Goal: Information Seeking & Learning: Learn about a topic

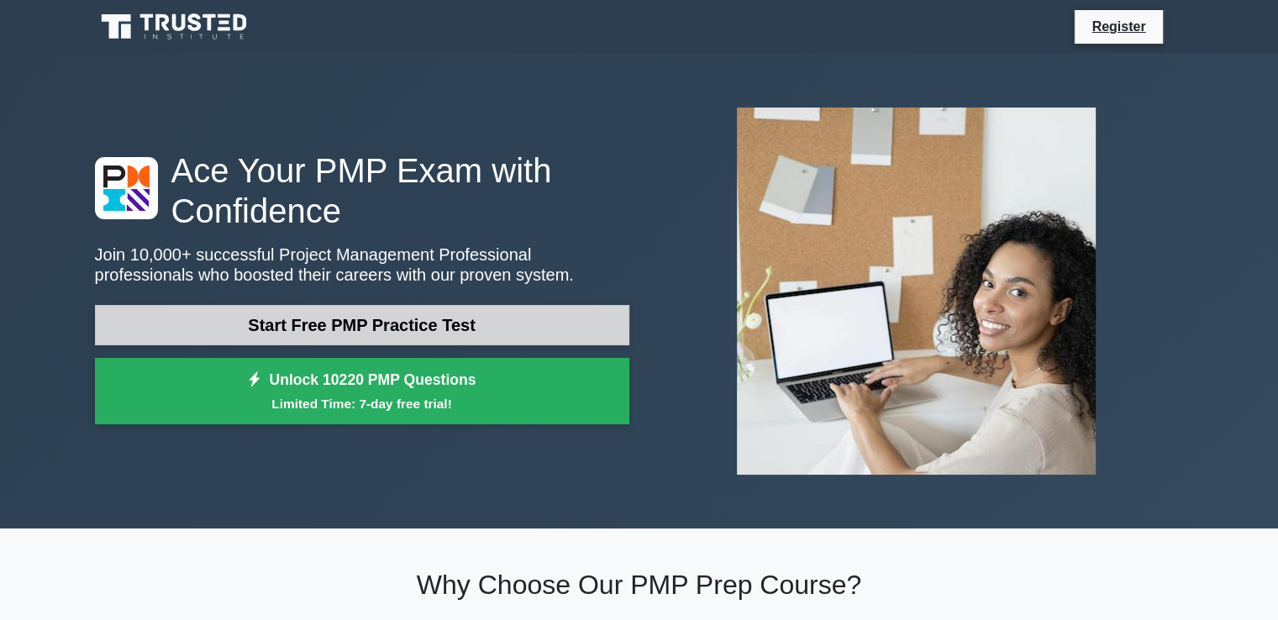
click at [308, 323] on link "Start Free PMP Practice Test" at bounding box center [362, 325] width 534 height 40
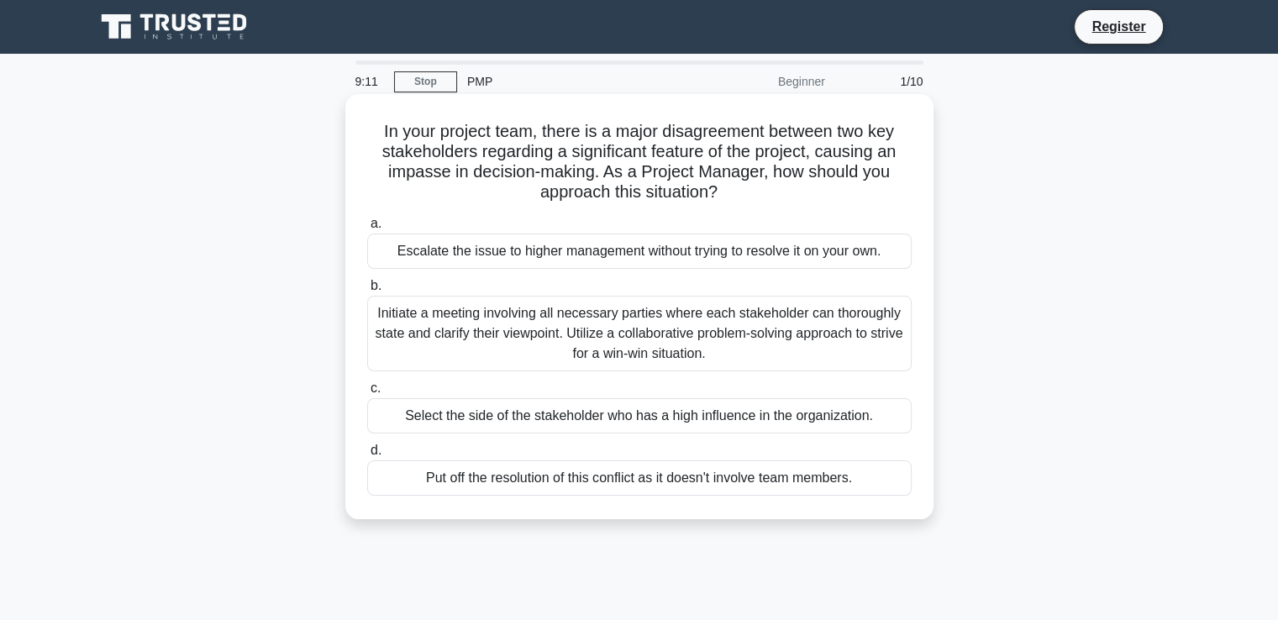
click at [575, 327] on div "Initiate a meeting involving all necessary parties where each stakeholder can t…" at bounding box center [639, 334] width 544 height 76
click at [367, 291] on input "b. Initiate a meeting involving all necessary parties where each stakeholder ca…" at bounding box center [367, 286] width 0 height 11
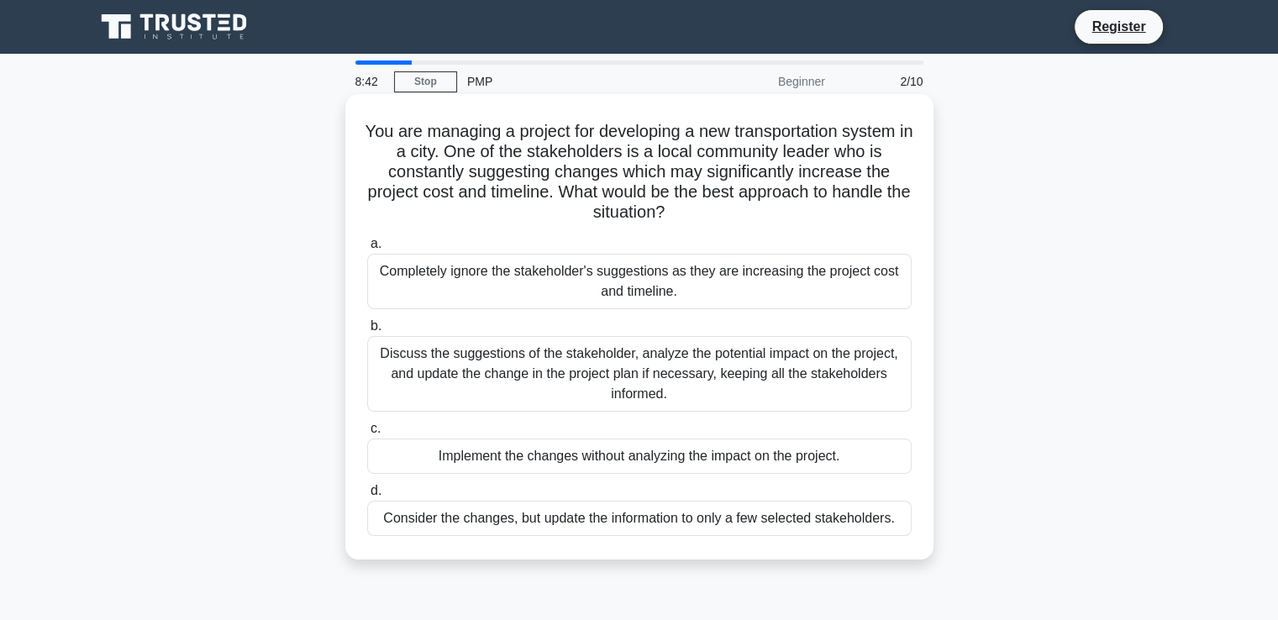
click at [604, 363] on div "Discuss the suggestions of the stakeholder, analyze the potential impact on the…" at bounding box center [639, 374] width 544 height 76
click at [367, 332] on input "b. Discuss the suggestions of the stakeholder, analyze the potential impact on …" at bounding box center [367, 326] width 0 height 11
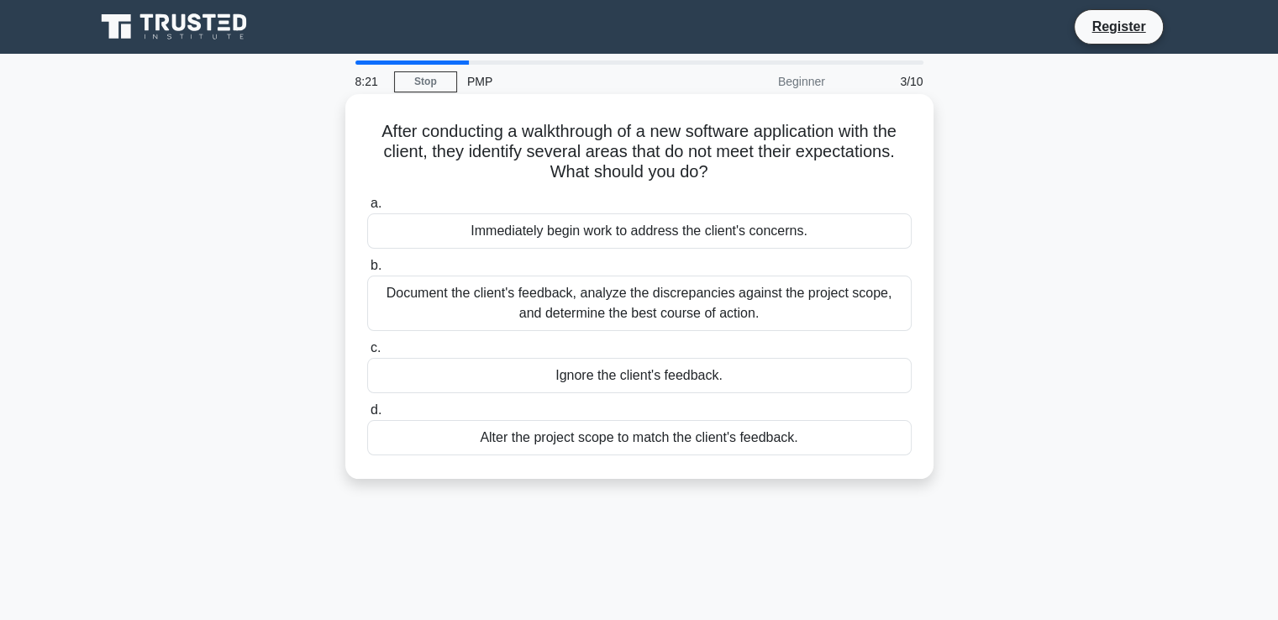
click at [605, 305] on div "Document the client's feedback, analyze the discrepancies against the project s…" at bounding box center [639, 303] width 544 height 55
click at [367, 271] on input "b. Document the client's feedback, analyze the discrepancies against the projec…" at bounding box center [367, 265] width 0 height 11
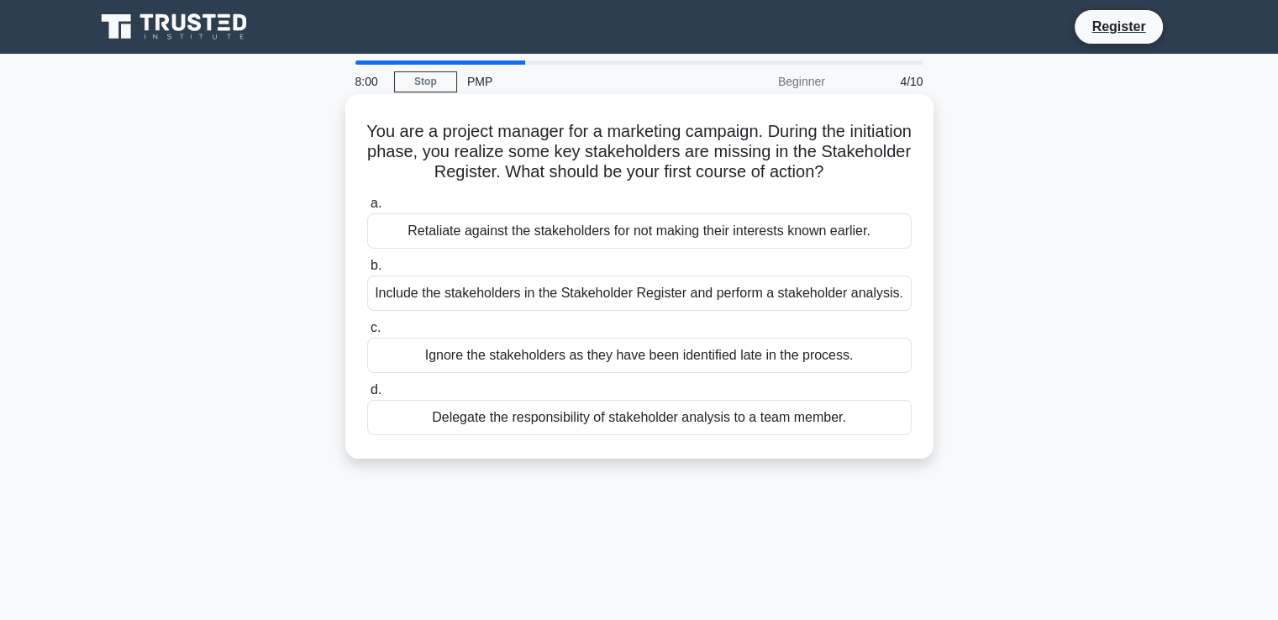
click at [518, 296] on div "Include the stakeholders in the Stakeholder Register and perform a stakeholder …" at bounding box center [639, 293] width 544 height 35
click at [367, 271] on input "b. Include the stakeholders in the Stakeholder Register and perform a stakehold…" at bounding box center [367, 265] width 0 height 11
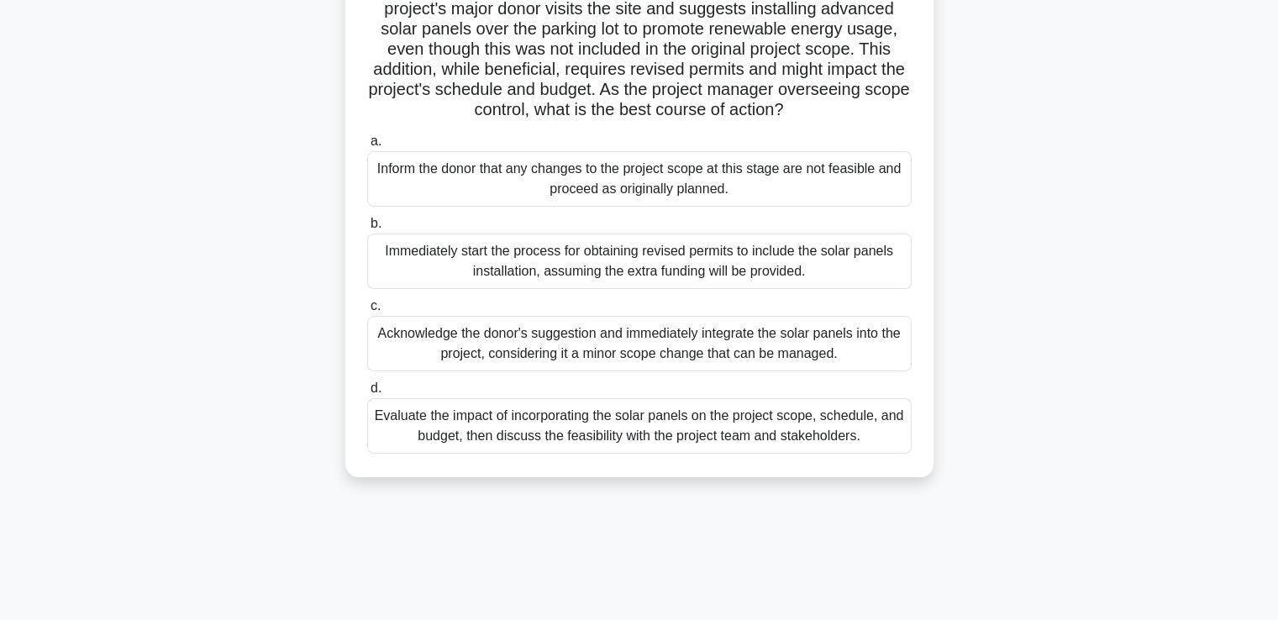
scroll to position [181, 0]
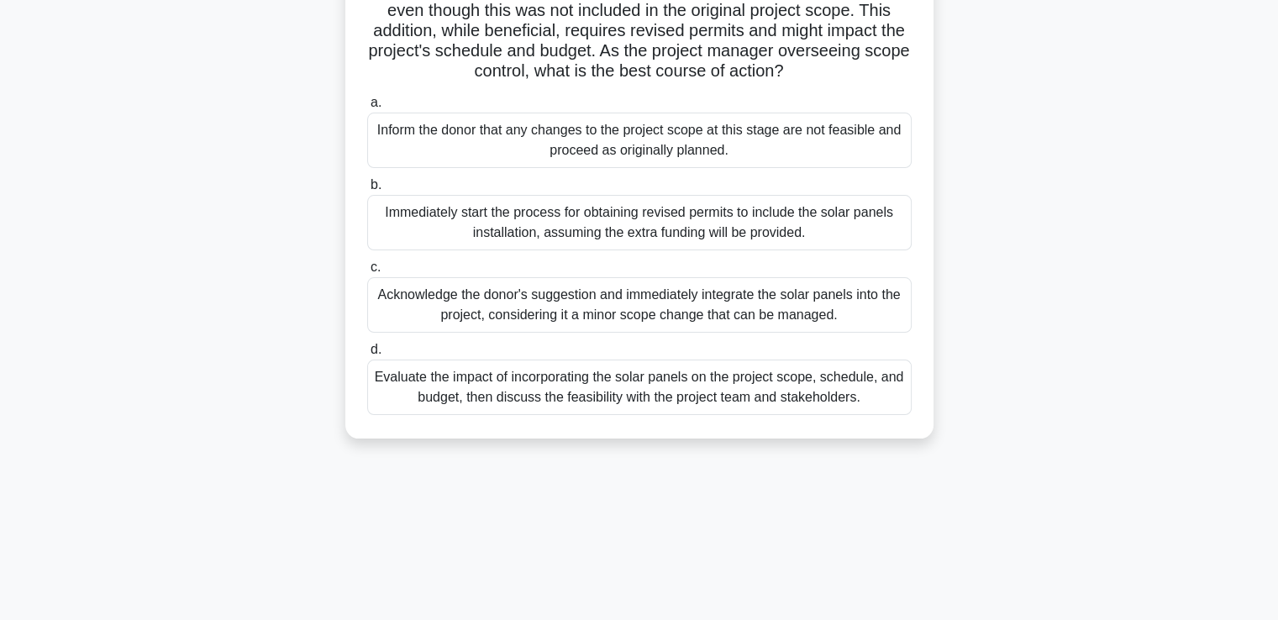
click at [645, 411] on div "Evaluate the impact of incorporating the solar panels on the project scope, sch…" at bounding box center [639, 387] width 544 height 55
click at [367, 355] on input "d. Evaluate the impact of incorporating the solar panels on the project scope, …" at bounding box center [367, 349] width 0 height 11
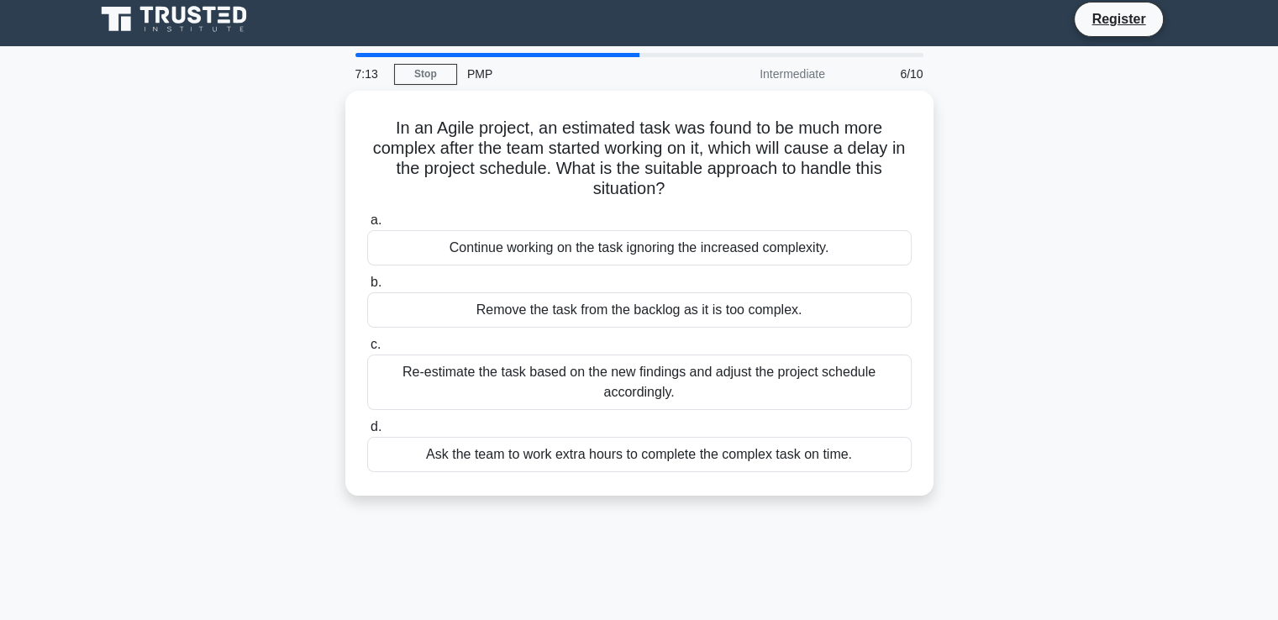
scroll to position [0, 0]
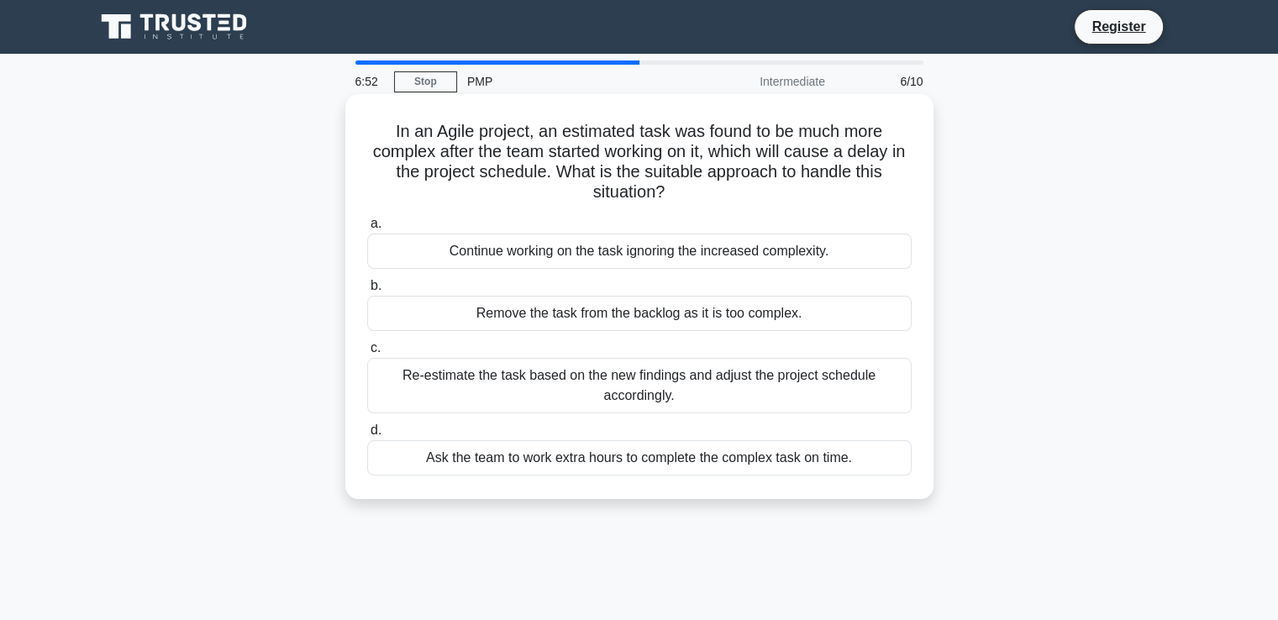
click at [548, 395] on div "Re-estimate the task based on the new findings and adjust the project schedule …" at bounding box center [639, 385] width 544 height 55
click at [367, 354] on input "c. Re-estimate the task based on the new findings and adjust the project schedu…" at bounding box center [367, 348] width 0 height 11
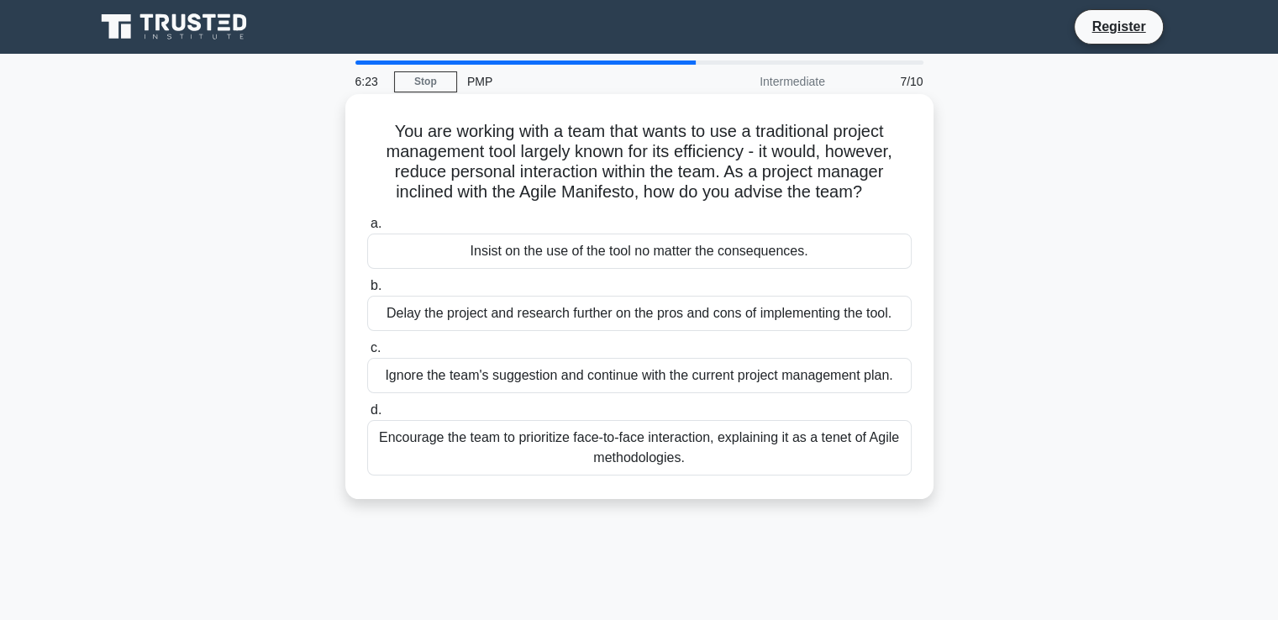
click at [806, 458] on div "Encourage the team to prioritize face-to-face interaction, explaining it as a t…" at bounding box center [639, 447] width 544 height 55
click at [367, 416] on input "d. Encourage the team to prioritize face-to-face interaction, explaining it as …" at bounding box center [367, 410] width 0 height 11
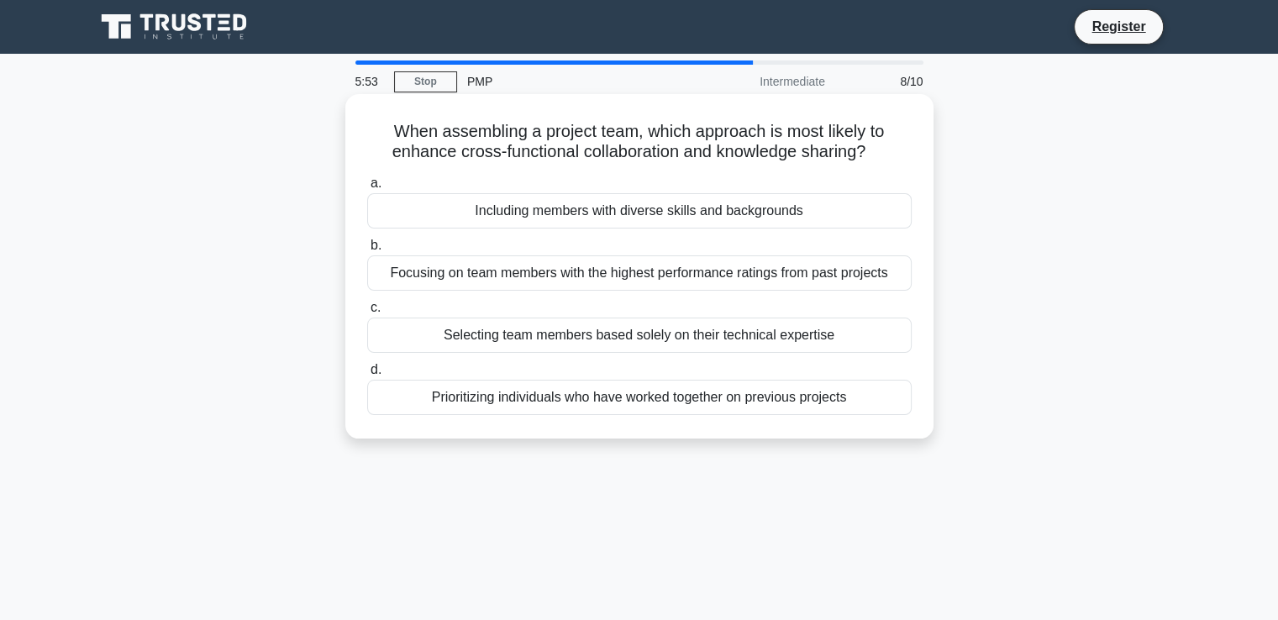
click at [686, 208] on div "Including members with diverse skills and backgrounds" at bounding box center [639, 210] width 544 height 35
click at [367, 189] on input "a. Including members with diverse skills and backgrounds" at bounding box center [367, 183] width 0 height 11
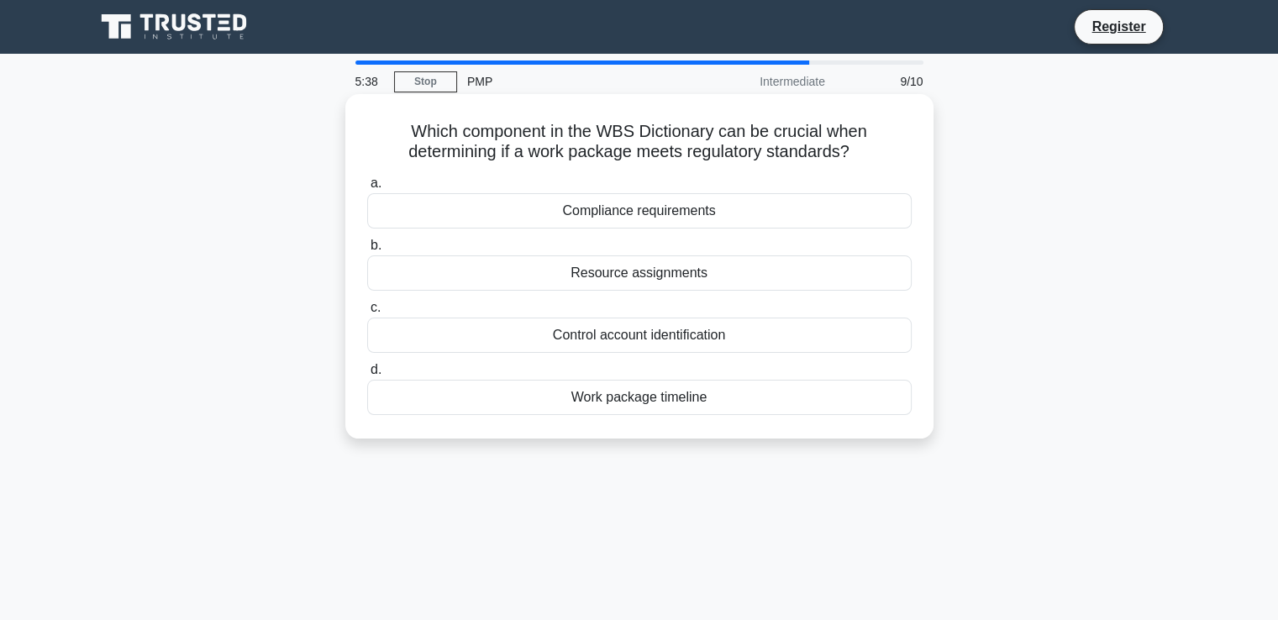
click at [628, 219] on div "Compliance requirements" at bounding box center [639, 210] width 544 height 35
click at [367, 189] on input "a. Compliance requirements" at bounding box center [367, 183] width 0 height 11
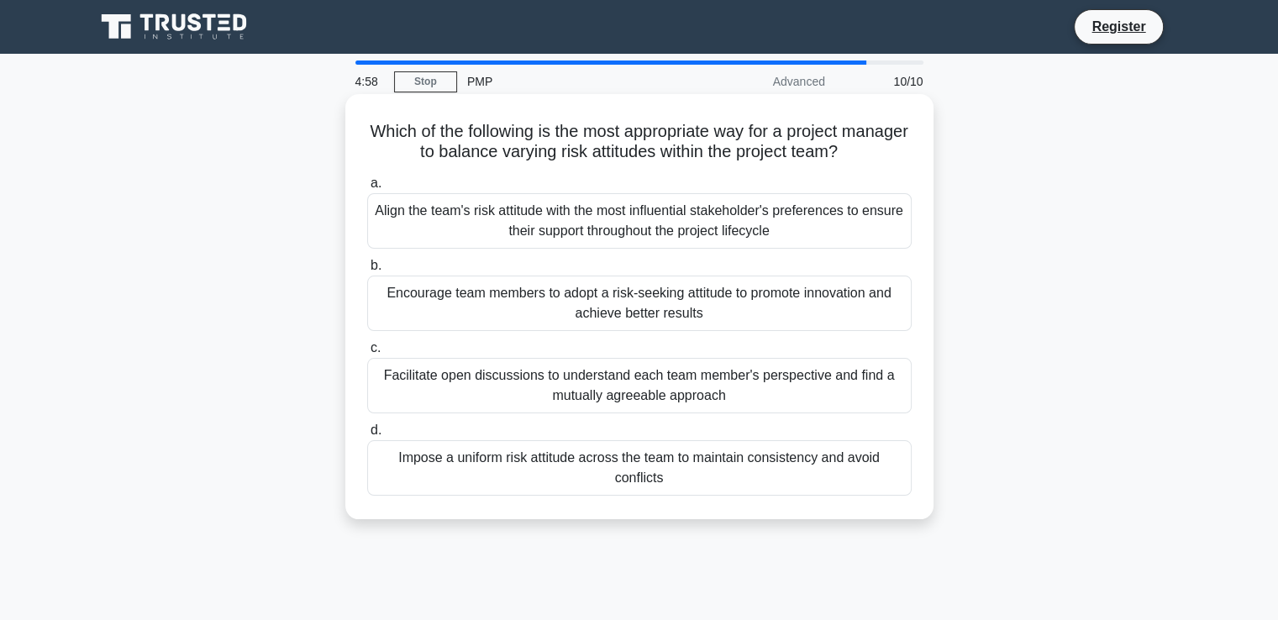
click at [684, 386] on div "Facilitate open discussions to understand each team member's perspective and fi…" at bounding box center [639, 385] width 544 height 55
click at [367, 354] on input "c. Facilitate open discussions to understand each team member's perspective and…" at bounding box center [367, 348] width 0 height 11
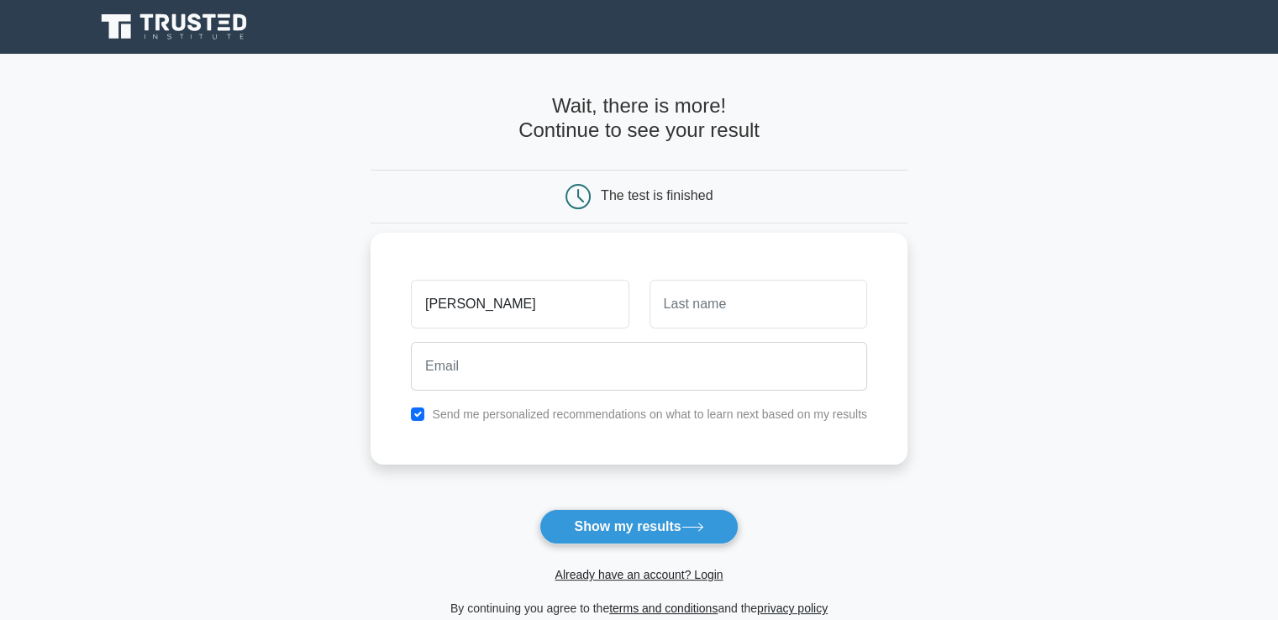
type input "trivikram"
type input "metta"
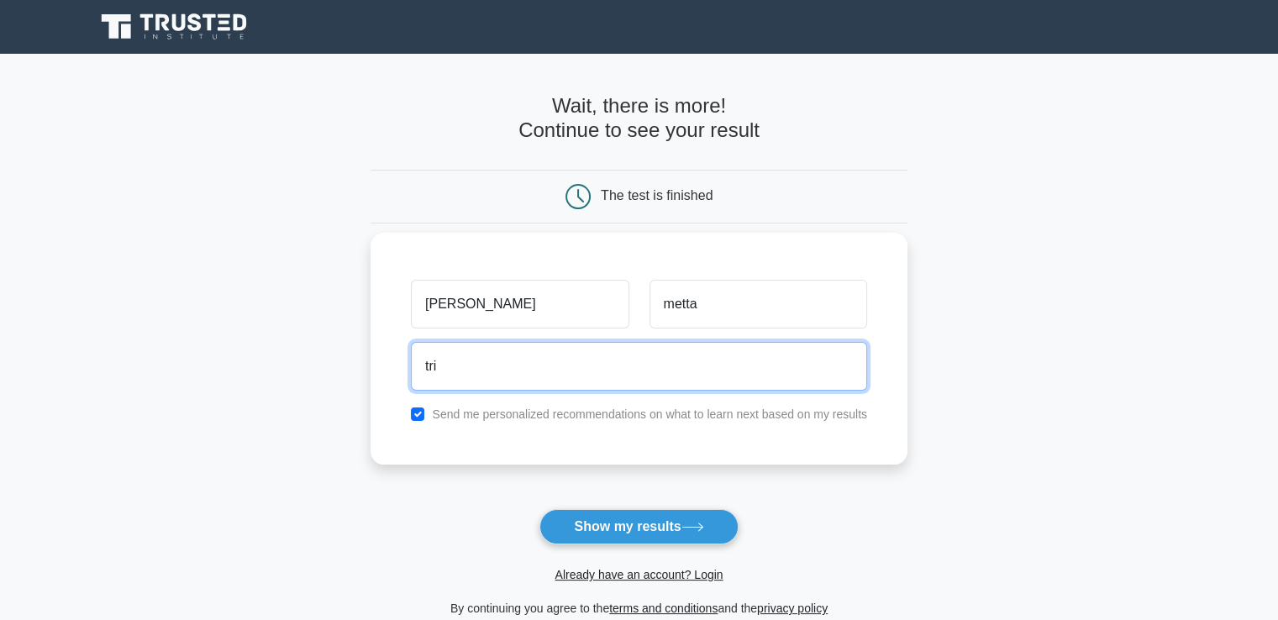
type input "trivikram.metta@gmail.com"
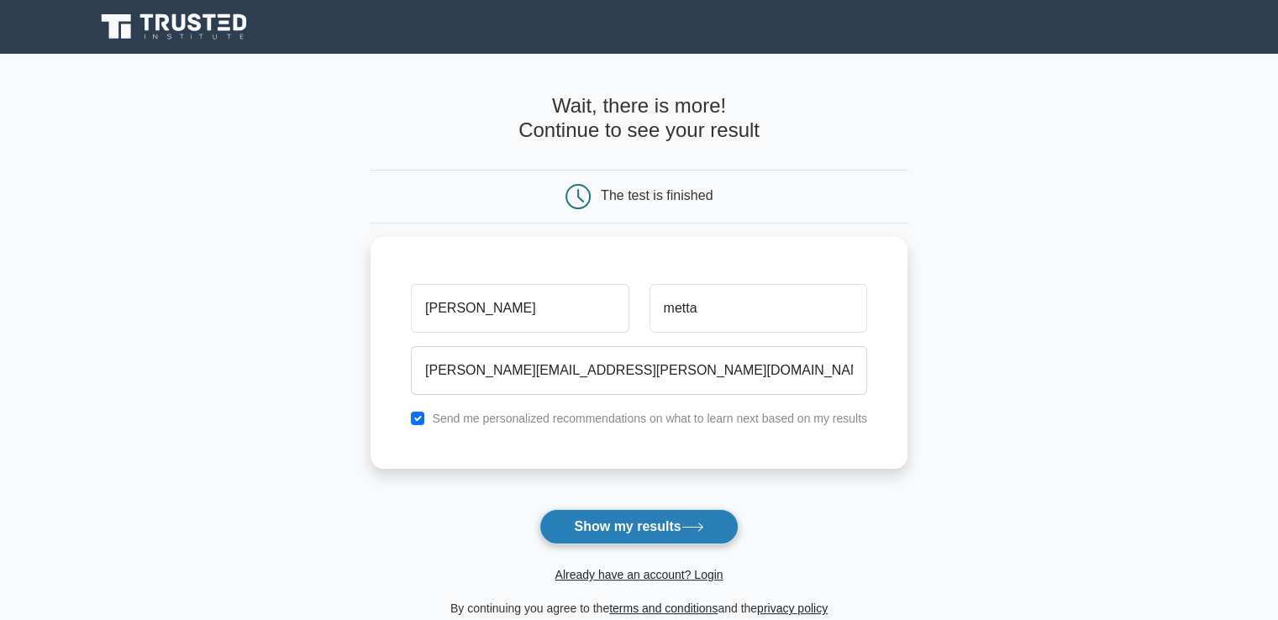
click at [588, 522] on button "Show my results" at bounding box center [638, 526] width 198 height 35
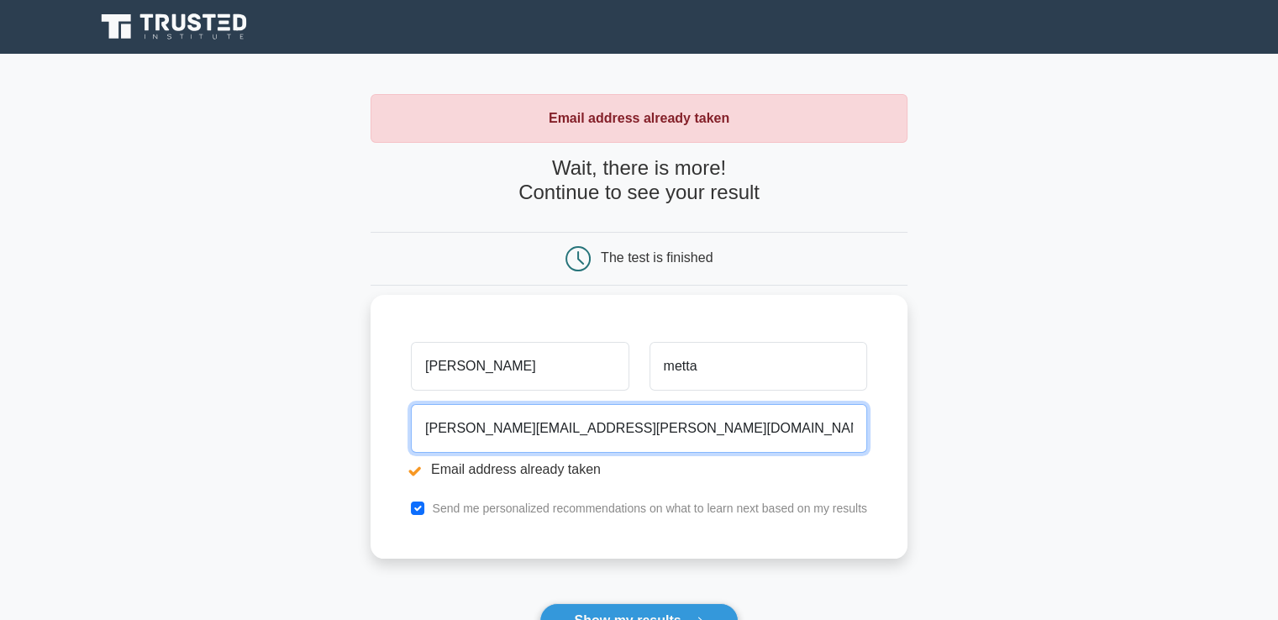
click at [475, 420] on input "trivikram.metta@gmail.com" at bounding box center [639, 428] width 456 height 49
click at [440, 428] on input "trivikram.metta@gmail.com" at bounding box center [639, 428] width 456 height 49
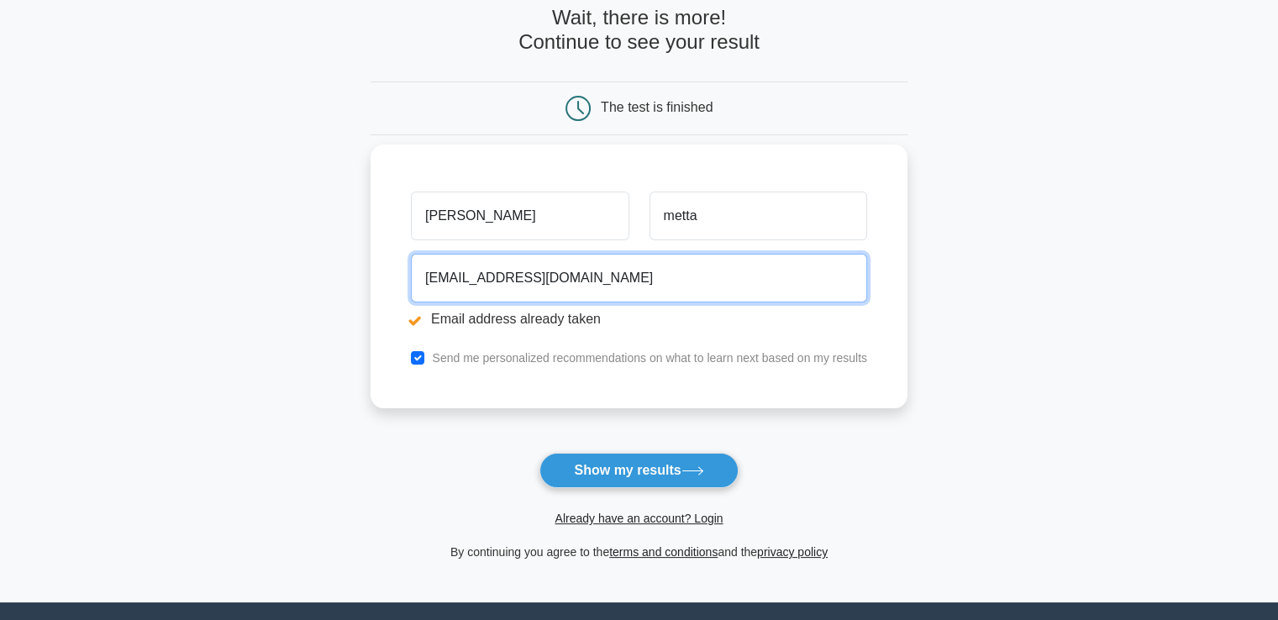
scroll to position [151, 0]
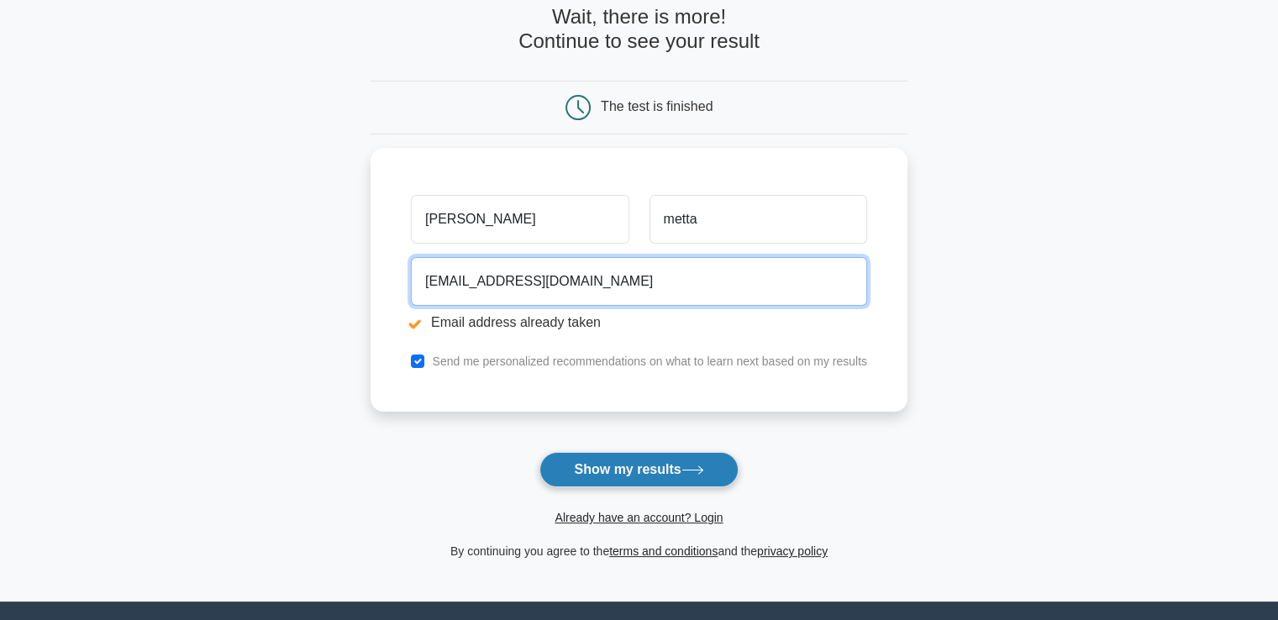
type input "vikram.metta@gmail.com"
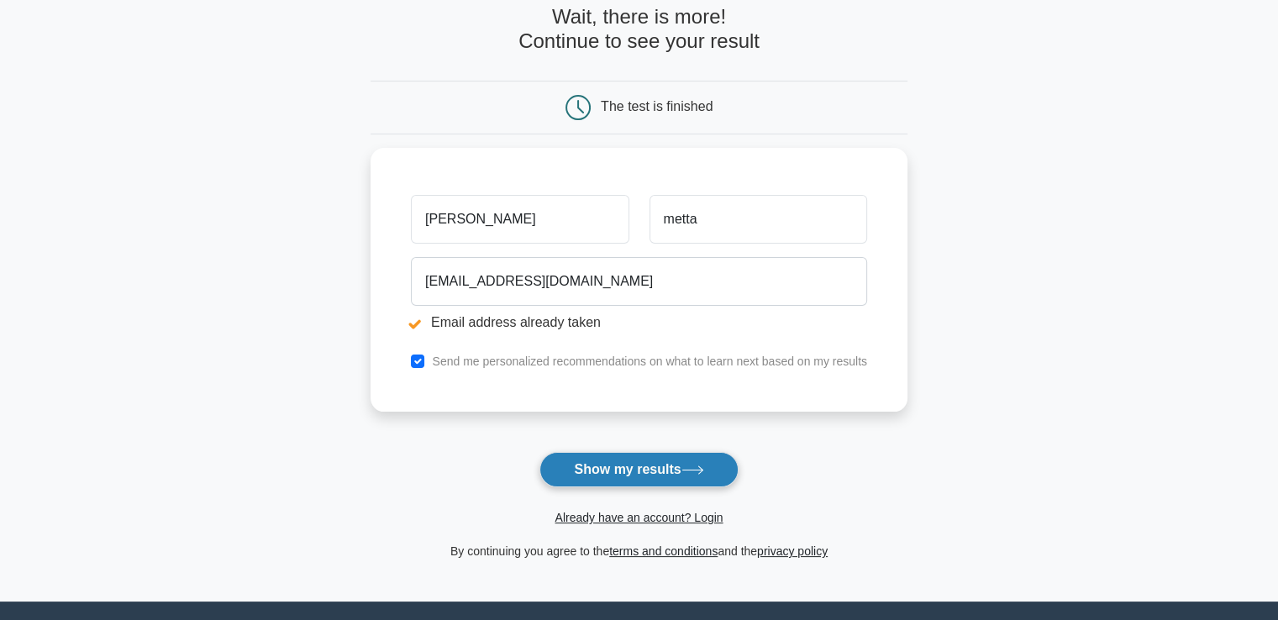
click at [615, 464] on button "Show my results" at bounding box center [638, 469] width 198 height 35
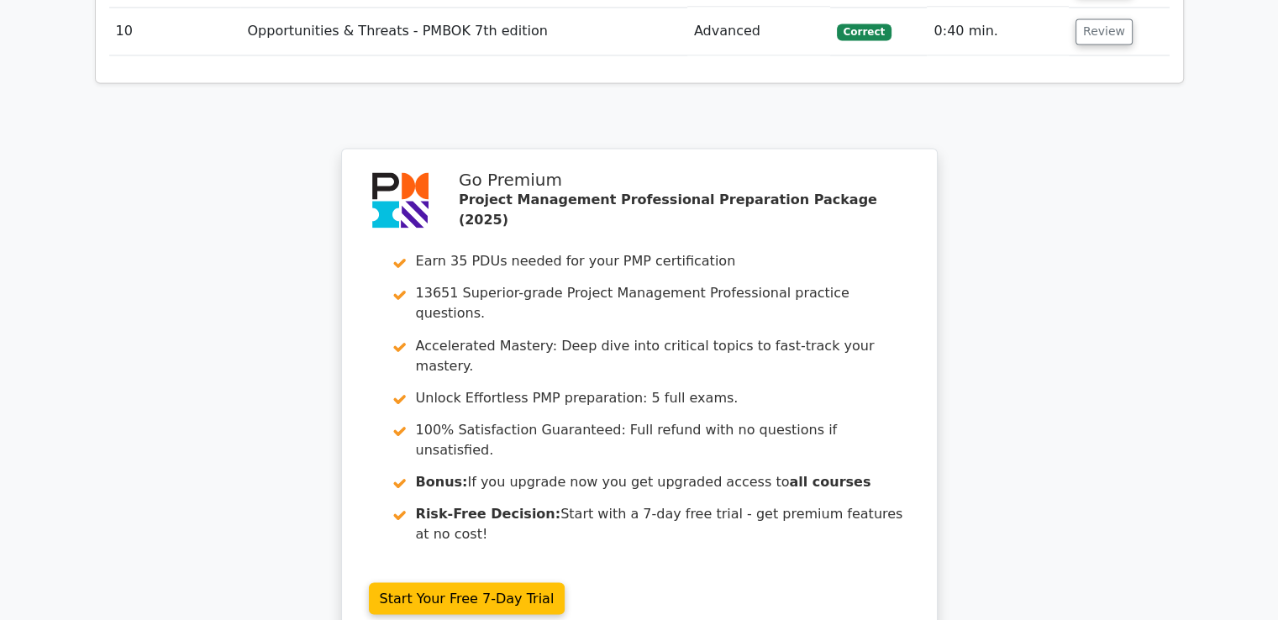
scroll to position [2856, 0]
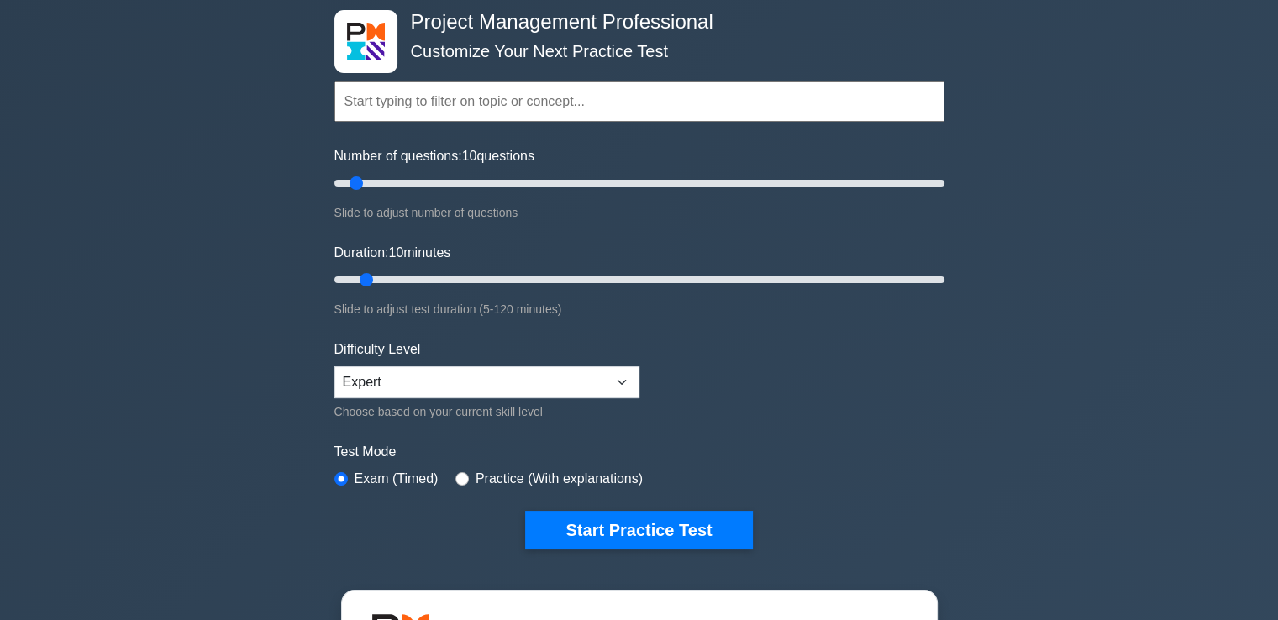
scroll to position [87, 0]
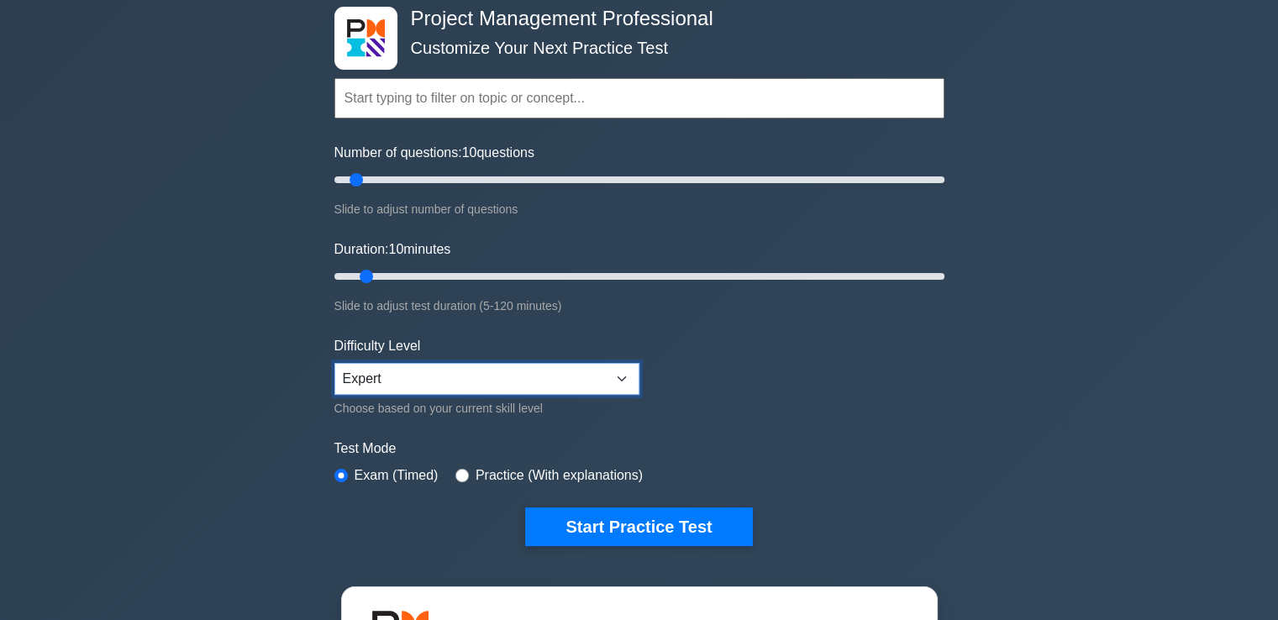
click at [414, 370] on select "Beginner Intermediate Expert" at bounding box center [486, 379] width 305 height 32
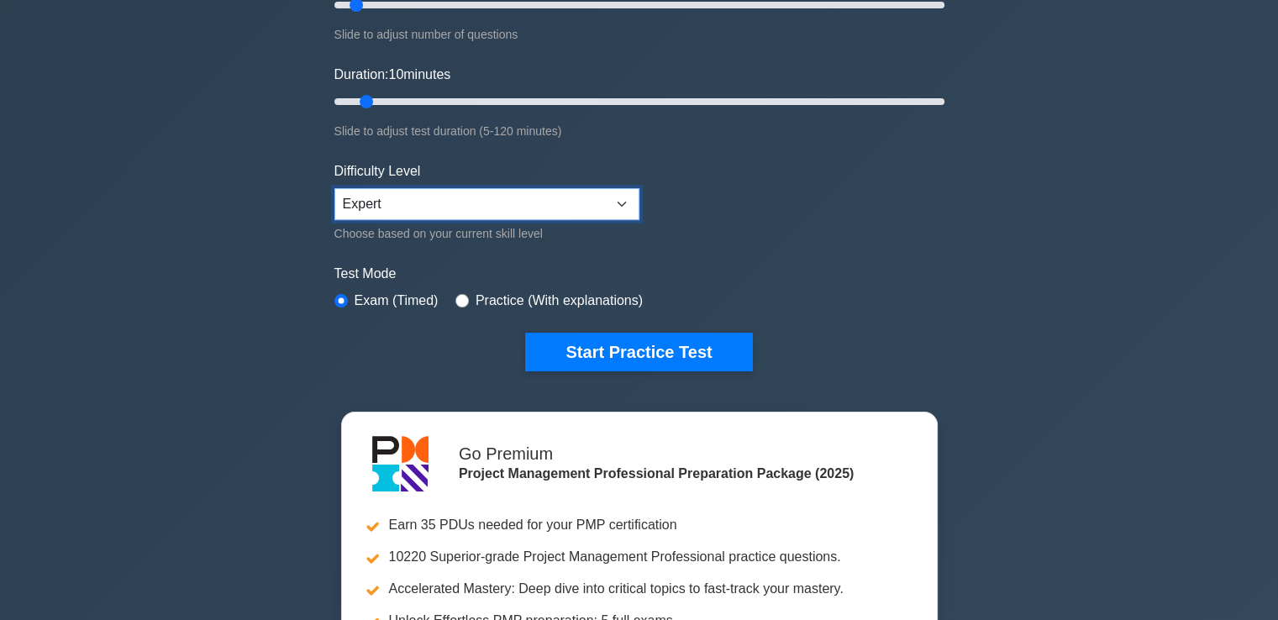
scroll to position [274, 0]
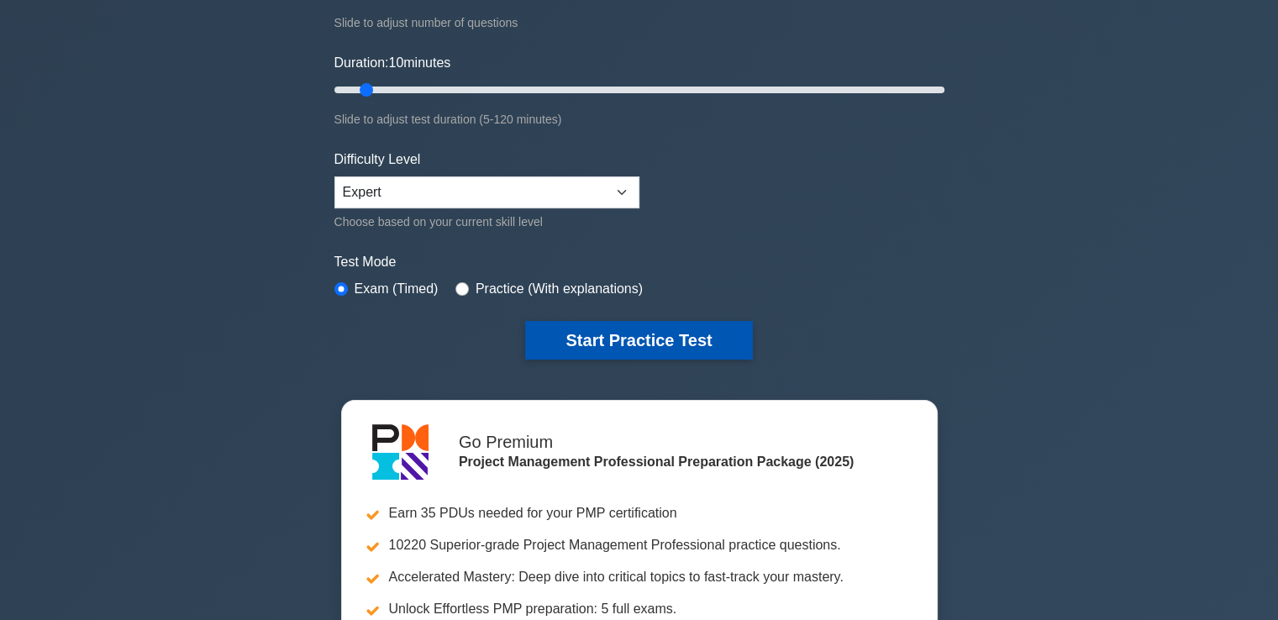
click at [615, 347] on button "Start Practice Test" at bounding box center [638, 340] width 227 height 39
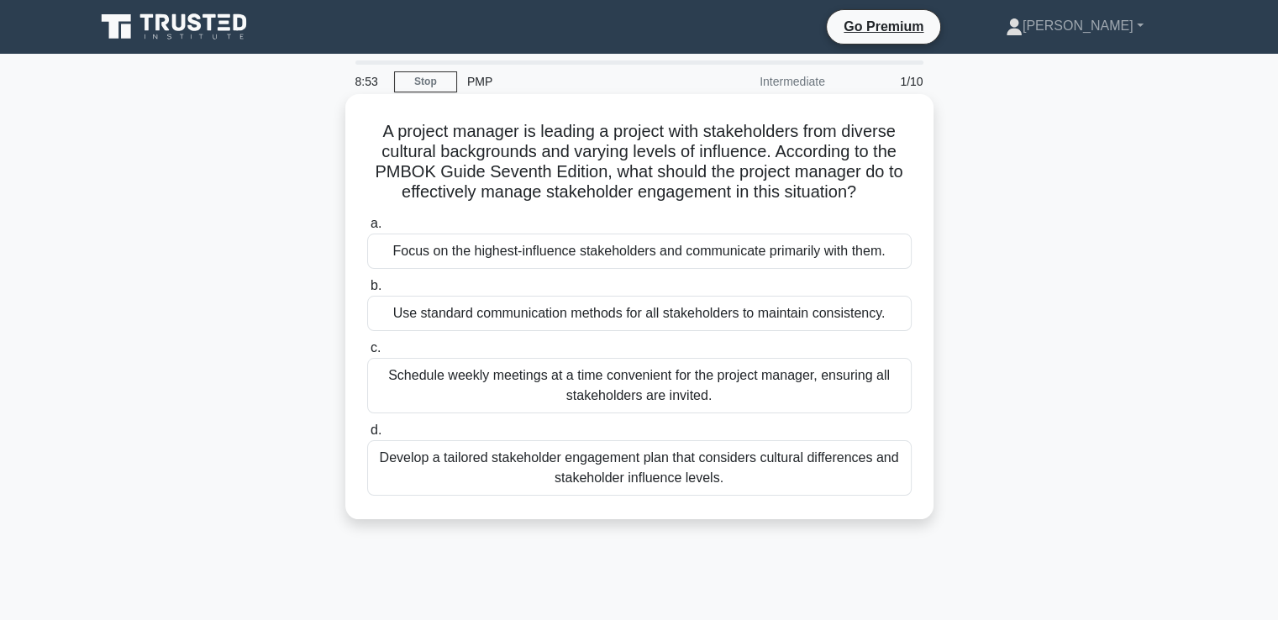
click at [631, 483] on div "Develop a tailored stakeholder engagement plan that considers cultural differen…" at bounding box center [639, 467] width 544 height 55
click at [367, 436] on input "d. Develop a tailored stakeholder engagement plan that considers cultural diffe…" at bounding box center [367, 430] width 0 height 11
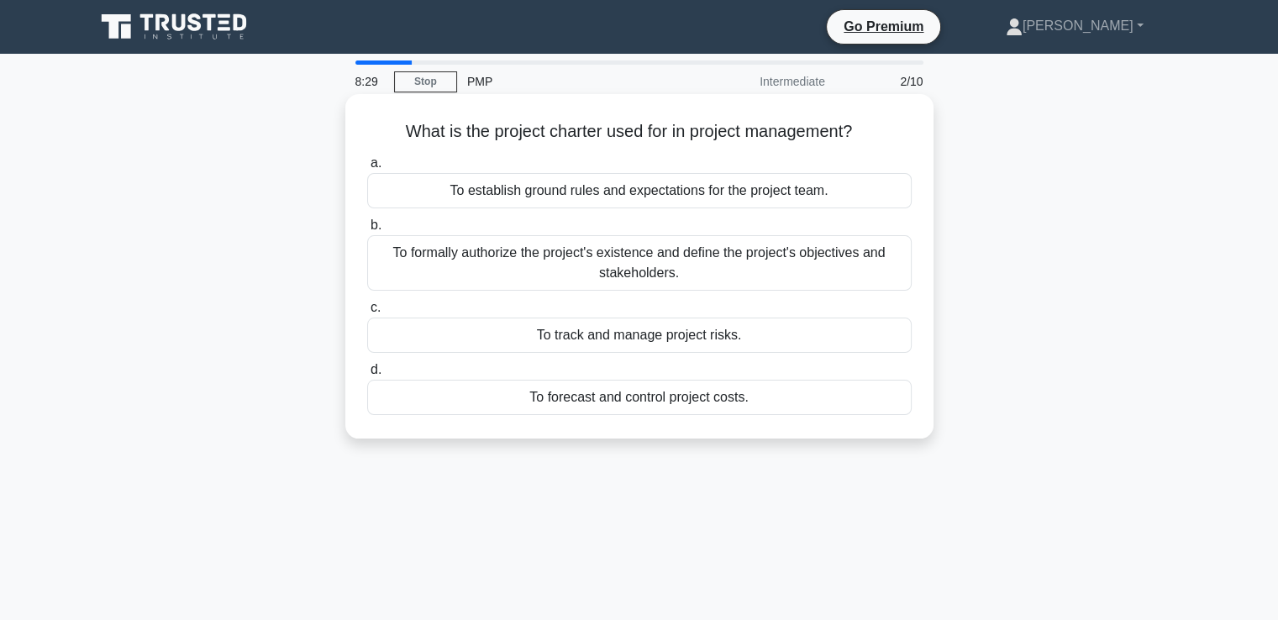
click at [612, 339] on div "To track and manage project risks." at bounding box center [639, 335] width 544 height 35
click at [367, 313] on input "c. To track and manage project risks." at bounding box center [367, 307] width 0 height 11
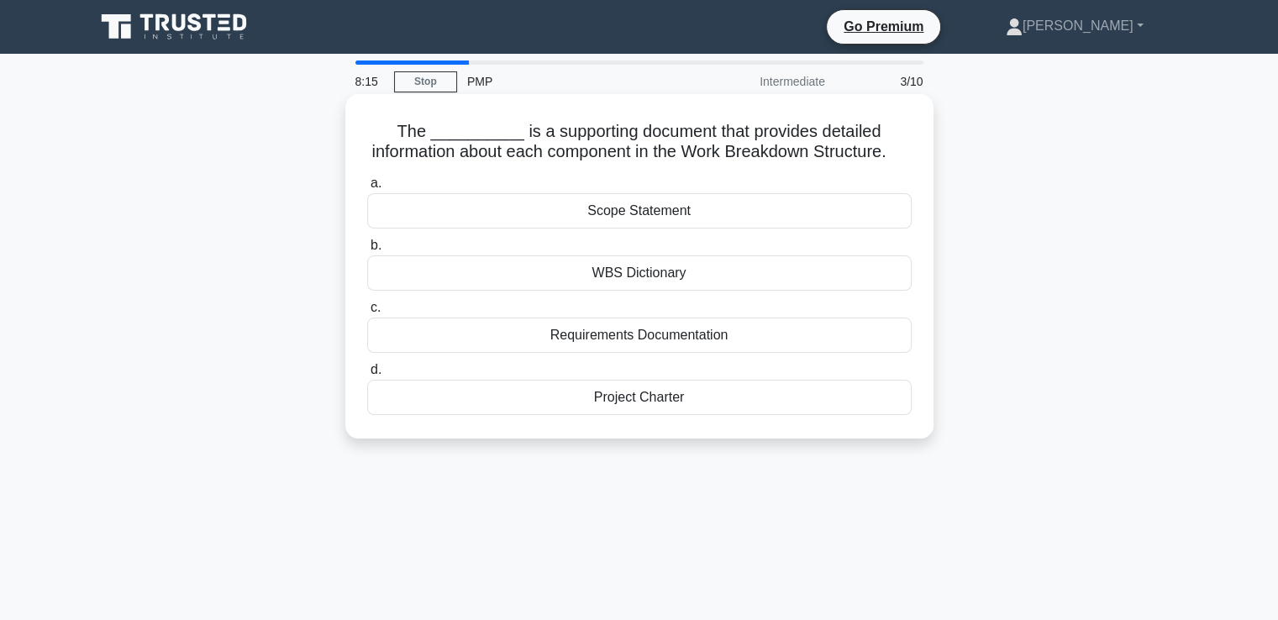
click at [626, 353] on div "Requirements Documentation" at bounding box center [639, 335] width 544 height 35
click at [367, 313] on input "c. Requirements Documentation" at bounding box center [367, 307] width 0 height 11
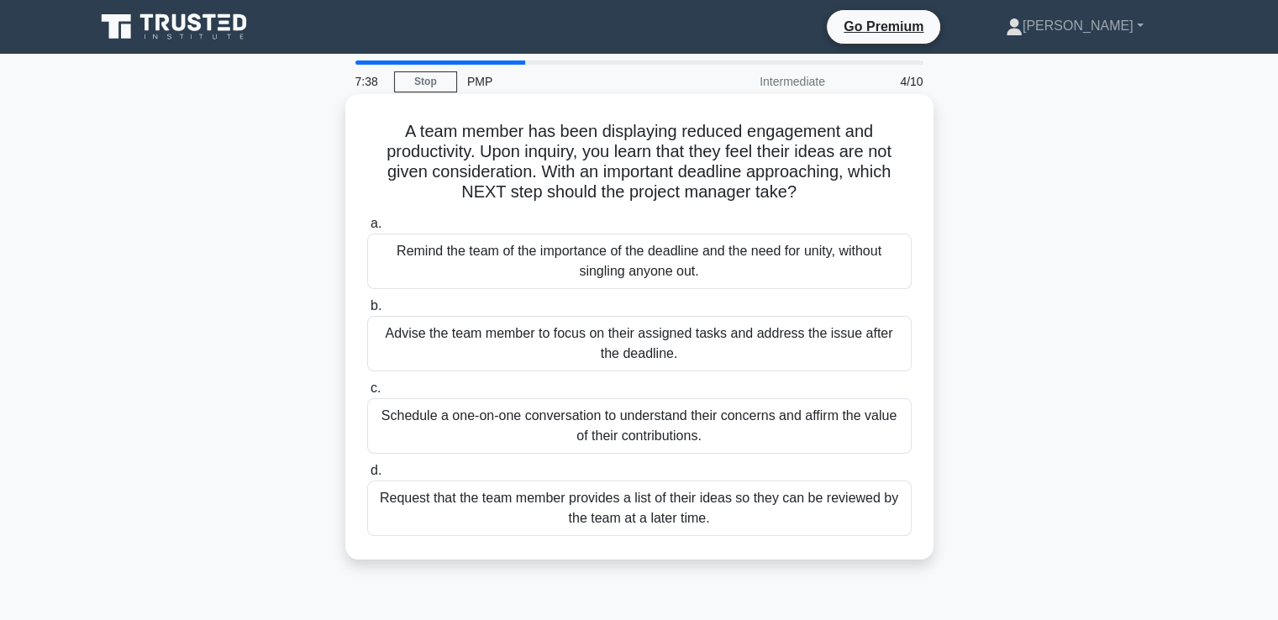
click at [628, 417] on div "Schedule a one-on-one conversation to understand their concerns and affirm the …" at bounding box center [639, 425] width 544 height 55
click at [367, 394] on input "c. Schedule a one-on-one conversation to understand their concerns and affirm t…" at bounding box center [367, 388] width 0 height 11
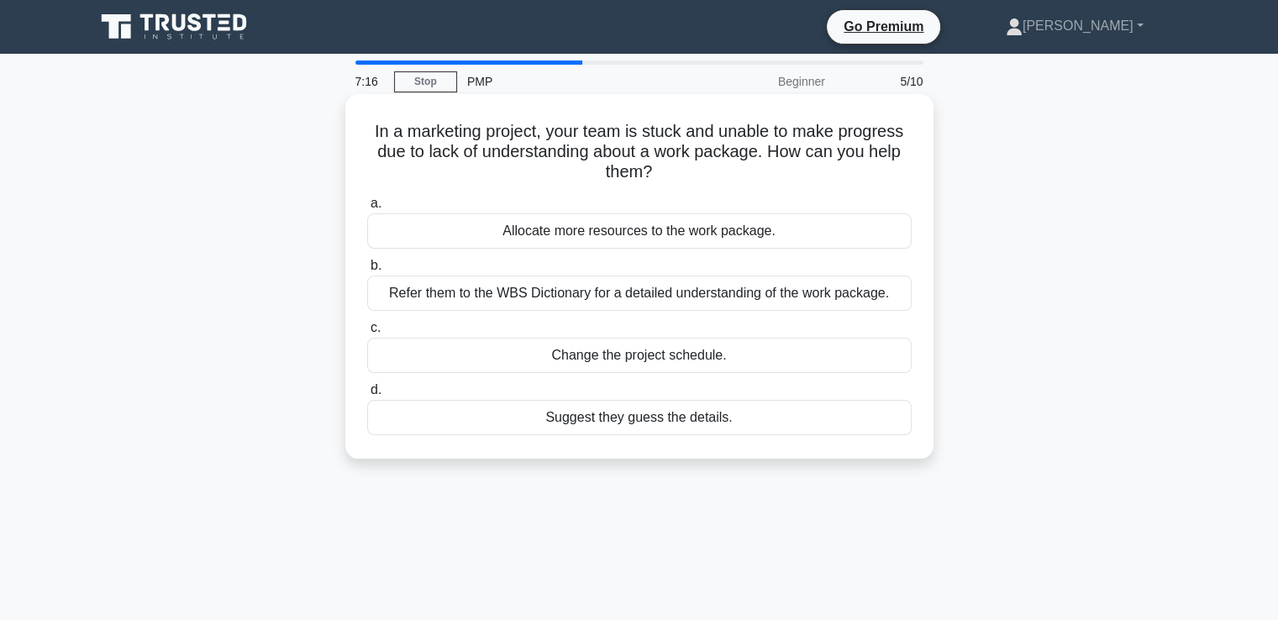
click at [617, 234] on div "Allocate more resources to the work package." at bounding box center [639, 230] width 544 height 35
click at [367, 209] on input "a. Allocate more resources to the work package." at bounding box center [367, 203] width 0 height 11
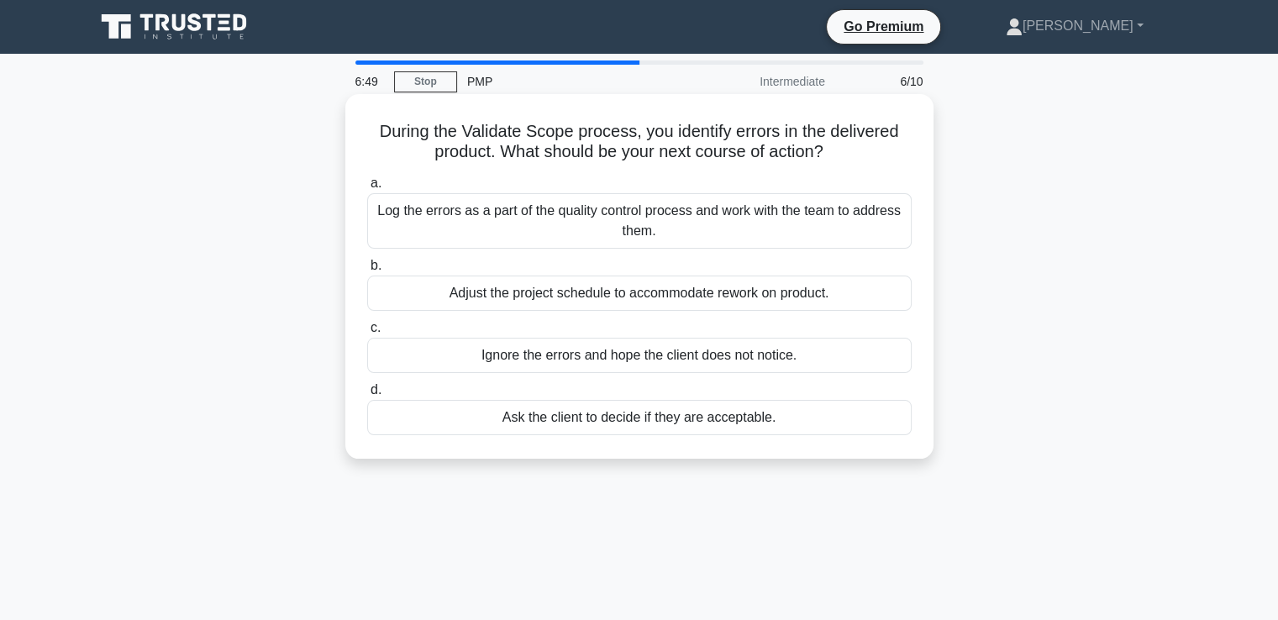
click at [722, 216] on div "Log the errors as a part of the quality control process and work with the team …" at bounding box center [639, 220] width 544 height 55
click at [367, 189] on input "a. Log the errors as a part of the quality control process and work with the te…" at bounding box center [367, 183] width 0 height 11
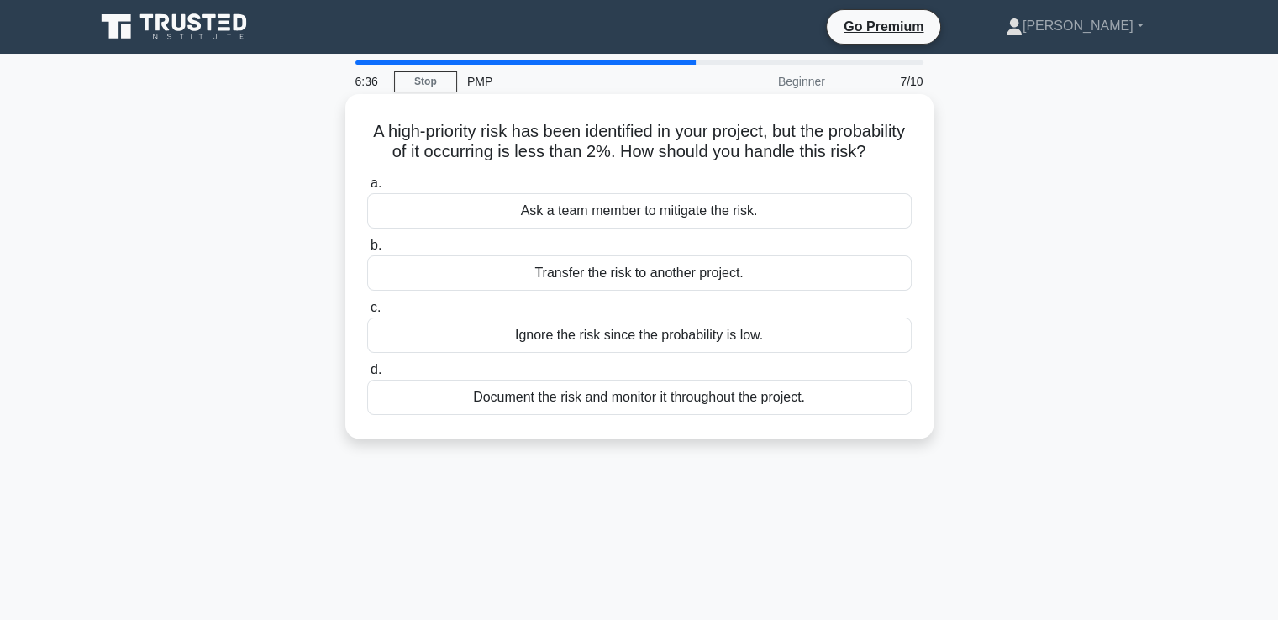
click at [618, 415] on div "Document the risk and monitor it throughout the project." at bounding box center [639, 397] width 544 height 35
click at [367, 375] on input "d. Document the risk and monitor it throughout the project." at bounding box center [367, 370] width 0 height 11
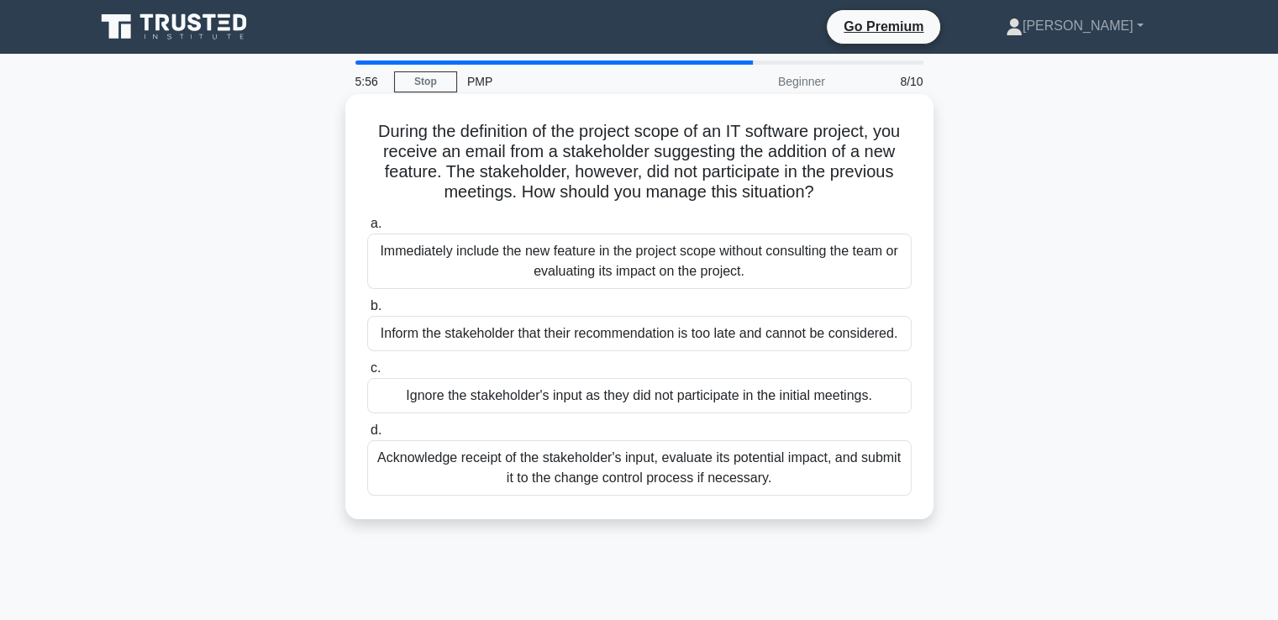
click at [638, 481] on div "Acknowledge receipt of the stakeholder's input, evaluate its potential impact, …" at bounding box center [639, 467] width 544 height 55
click at [367, 436] on input "d. Acknowledge receipt of the stakeholder's input, evaluate its potential impac…" at bounding box center [367, 430] width 0 height 11
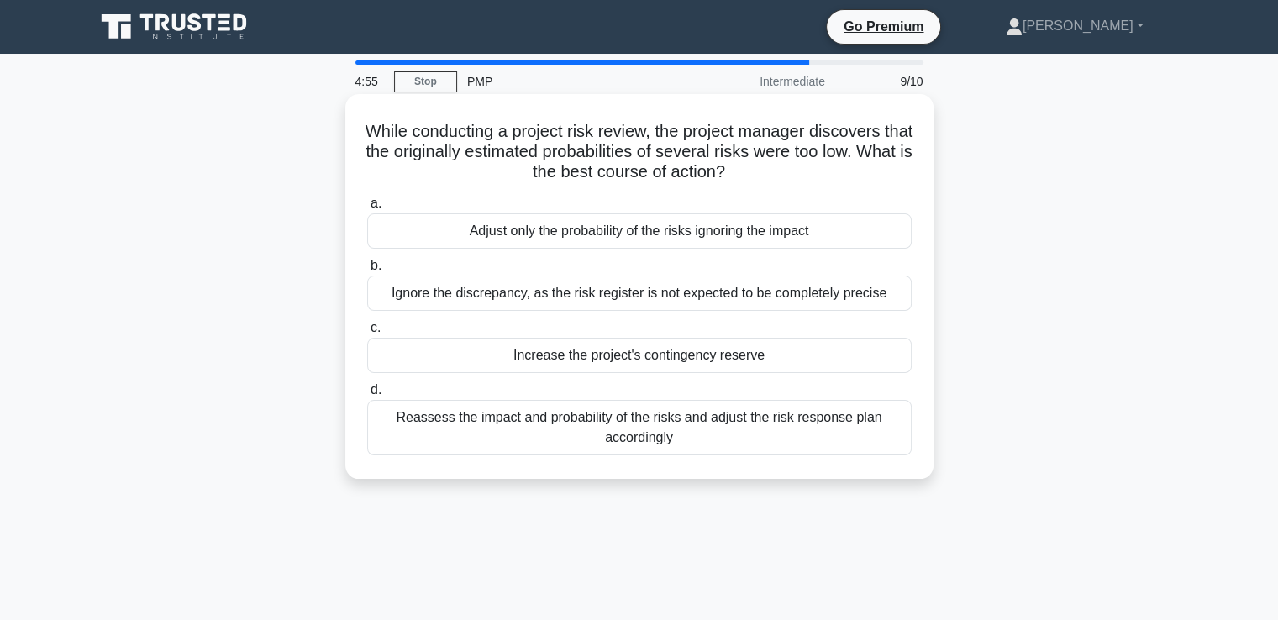
click at [711, 421] on div "Reassess the impact and probability of the risks and adjust the risk response p…" at bounding box center [639, 427] width 544 height 55
click at [367, 396] on input "d. Reassess the impact and probability of the risks and adjust the risk respons…" at bounding box center [367, 390] width 0 height 11
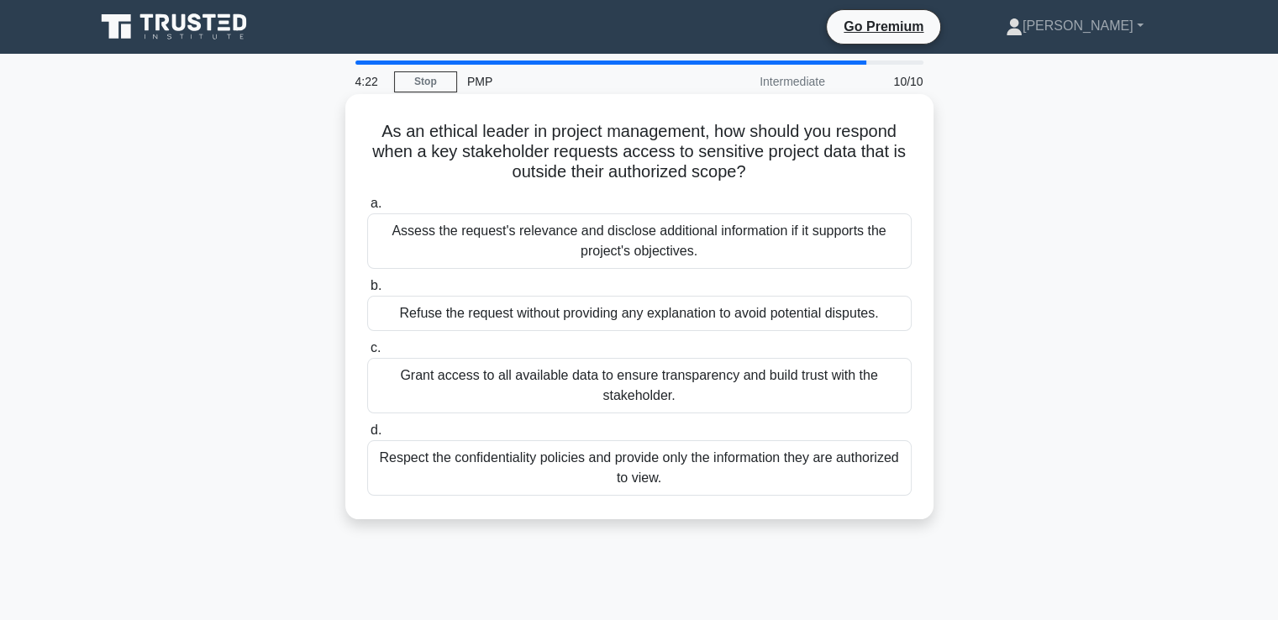
click at [598, 484] on div "Respect the confidentiality policies and provide only the information they are …" at bounding box center [639, 467] width 544 height 55
click at [367, 436] on input "d. Respect the confidentiality policies and provide only the information they a…" at bounding box center [367, 430] width 0 height 11
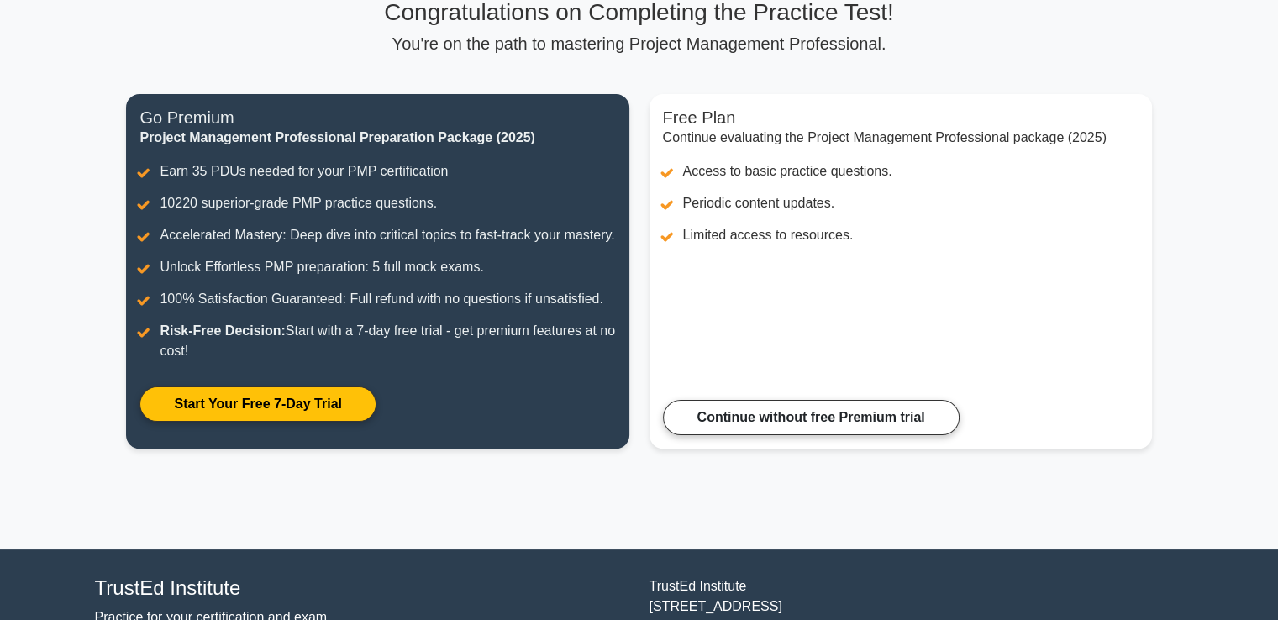
scroll to position [106, 0]
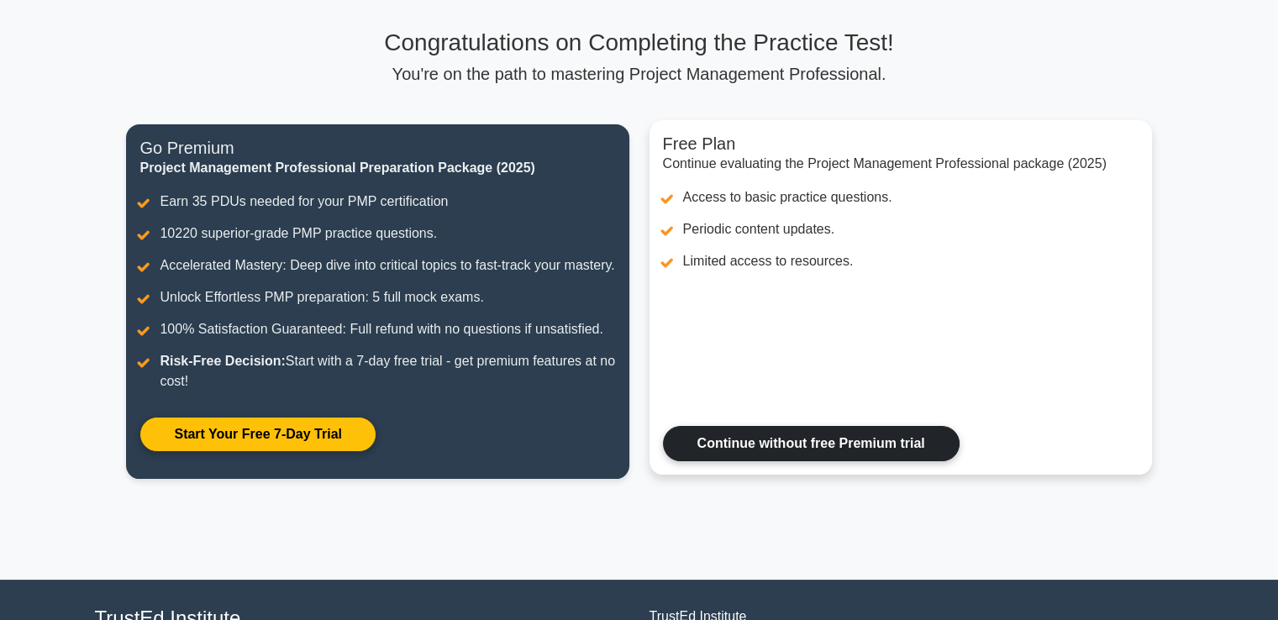
click at [759, 461] on link "Continue without free Premium trial" at bounding box center [811, 443] width 297 height 35
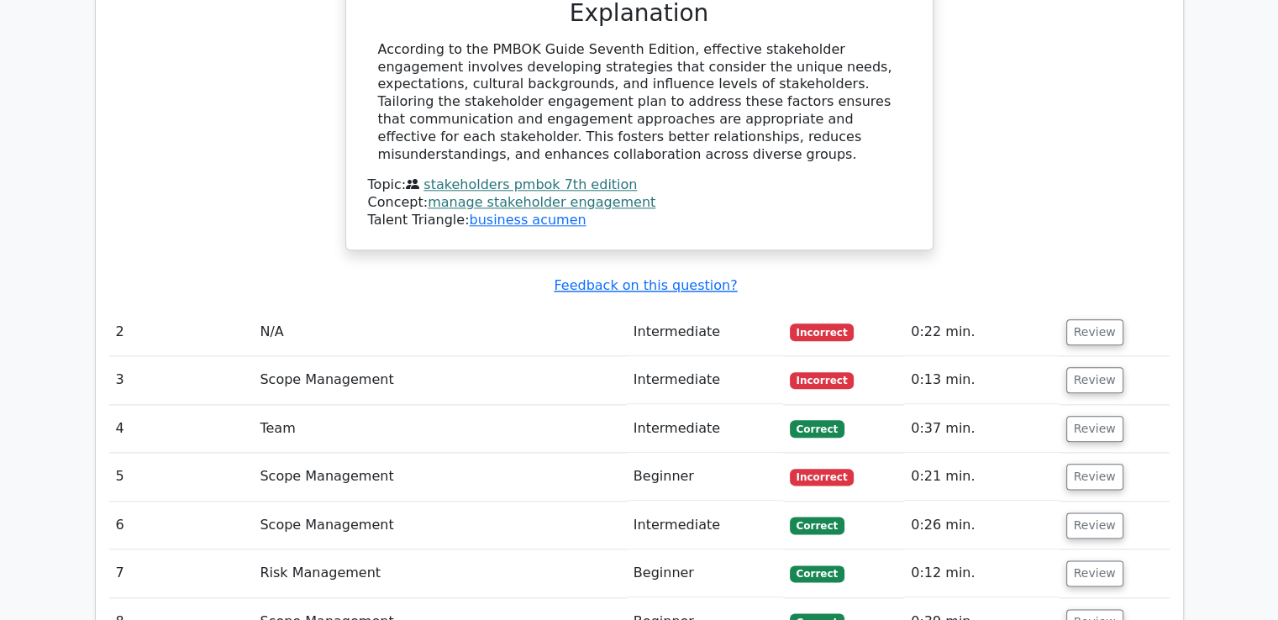
scroll to position [1929, 0]
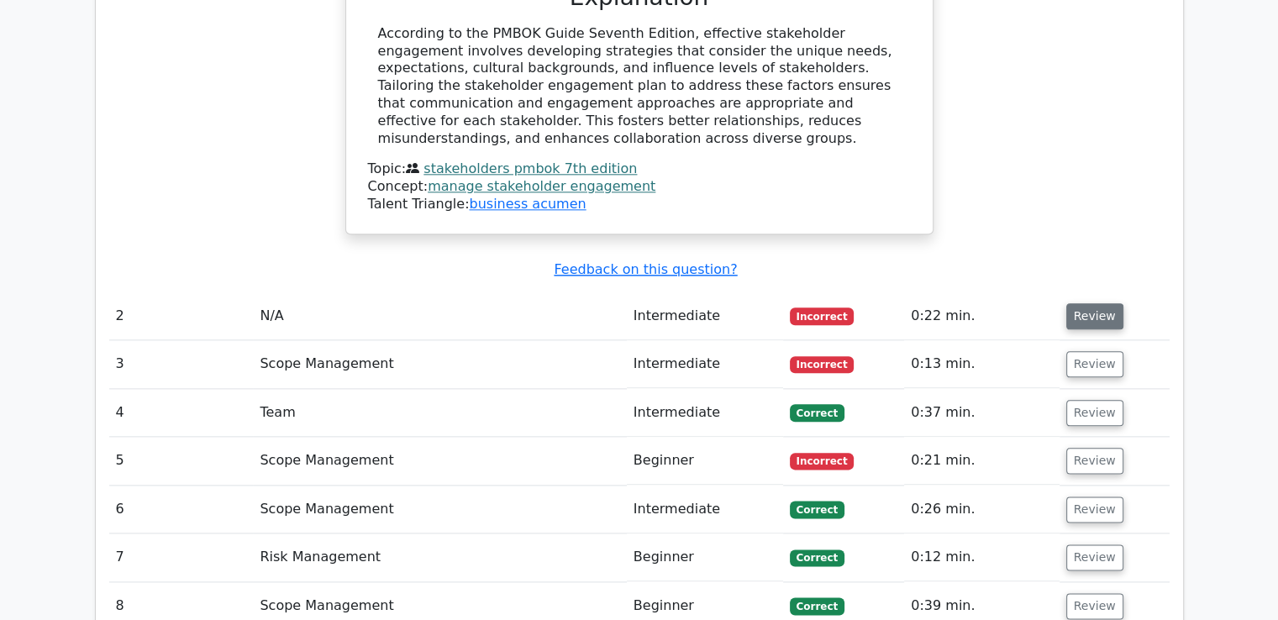
click at [1084, 303] on button "Review" at bounding box center [1094, 316] width 57 height 26
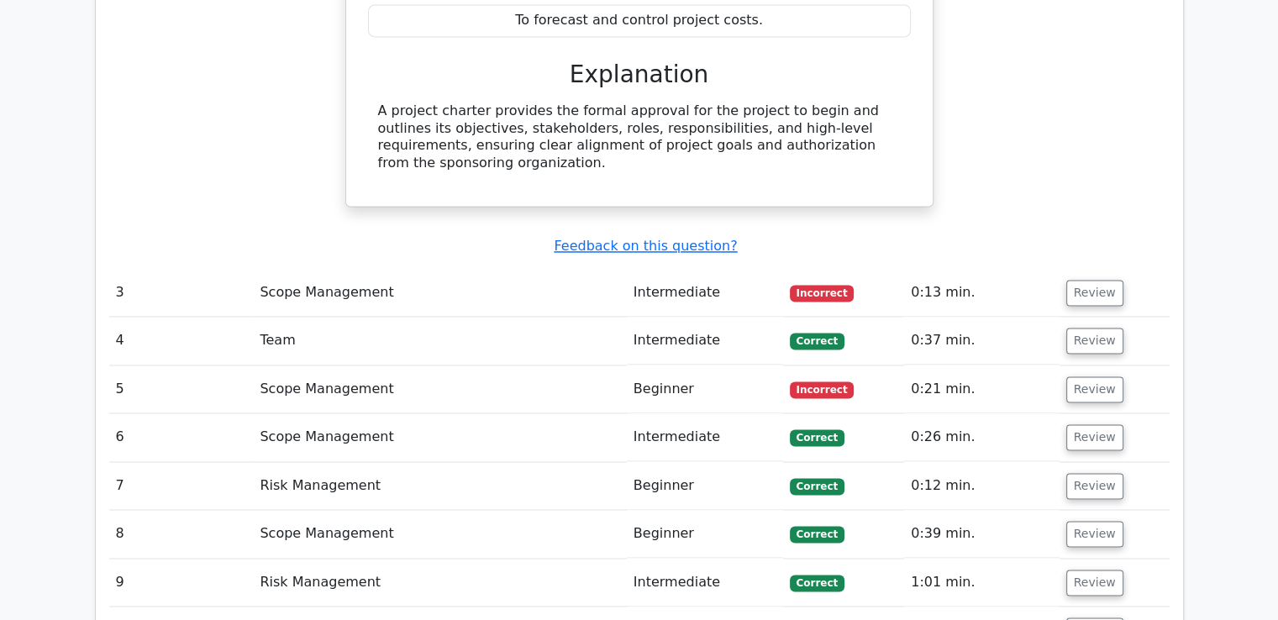
scroll to position [2538, 0]
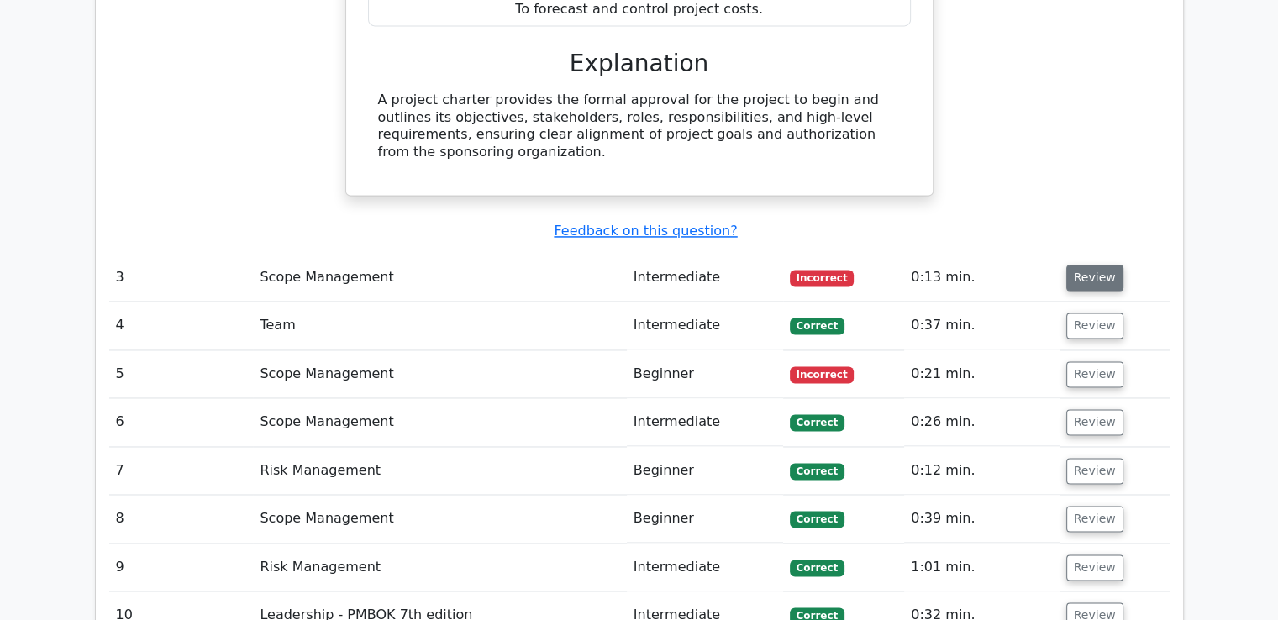
click at [1090, 265] on button "Review" at bounding box center [1094, 278] width 57 height 26
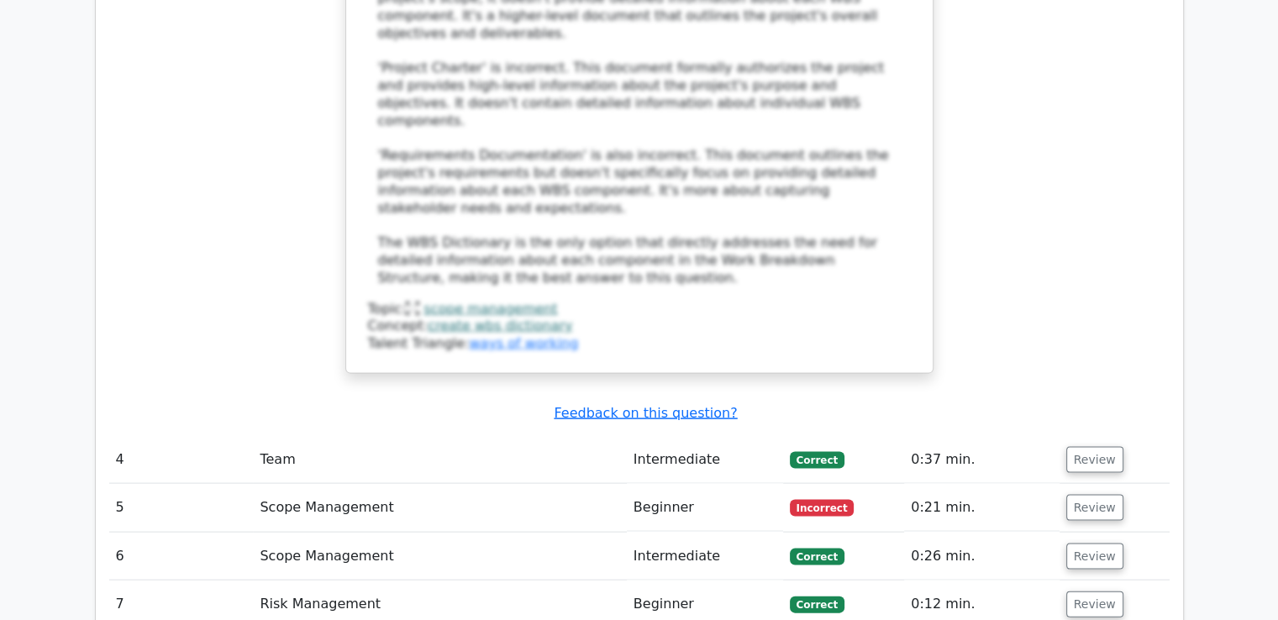
scroll to position [3423, 0]
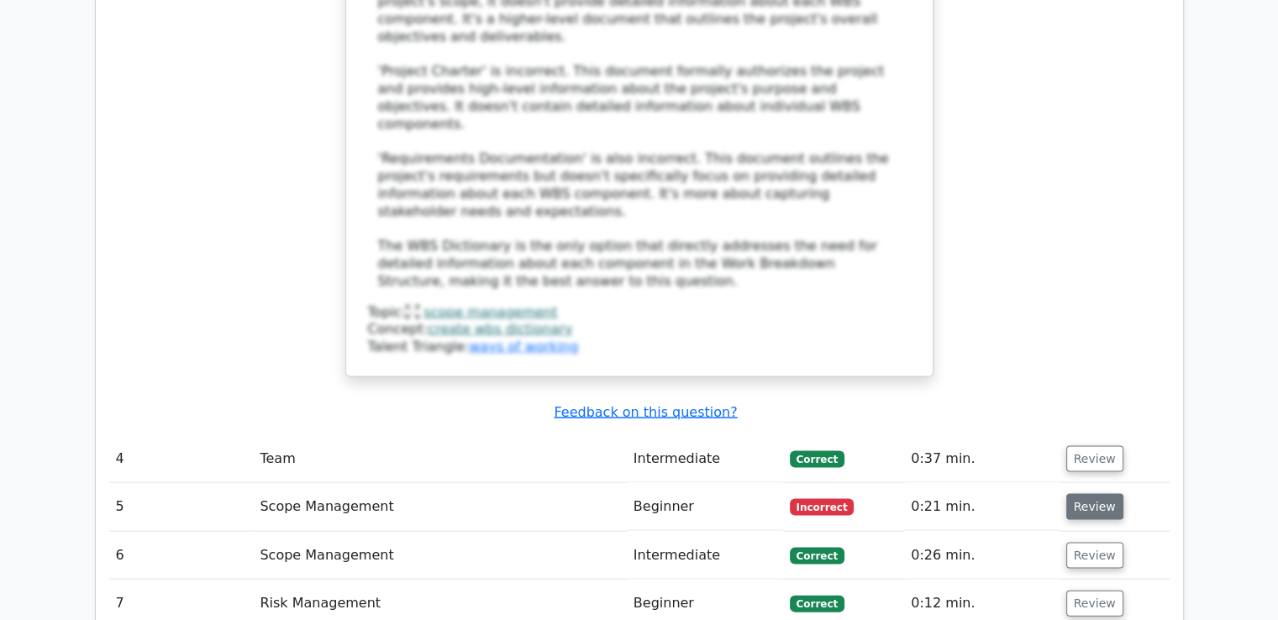
click at [1078, 494] on button "Review" at bounding box center [1094, 507] width 57 height 26
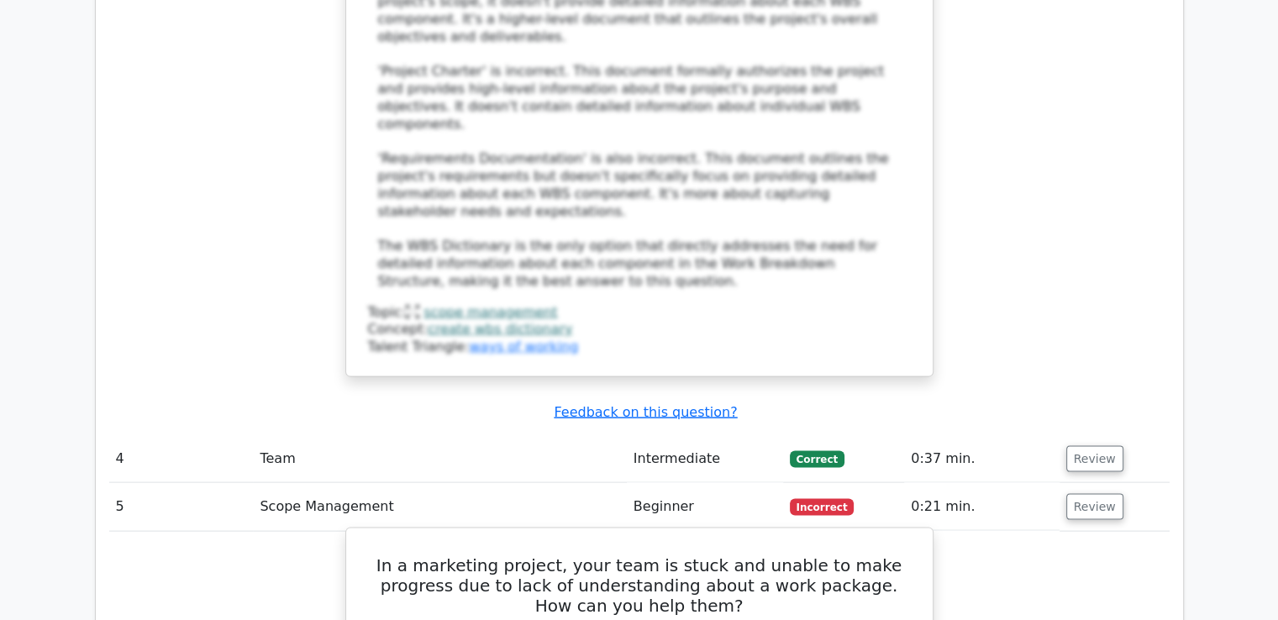
click at [542, 555] on h5 "In a marketing project, your team is stuck and unable to make progress due to l…" at bounding box center [639, 585] width 546 height 60
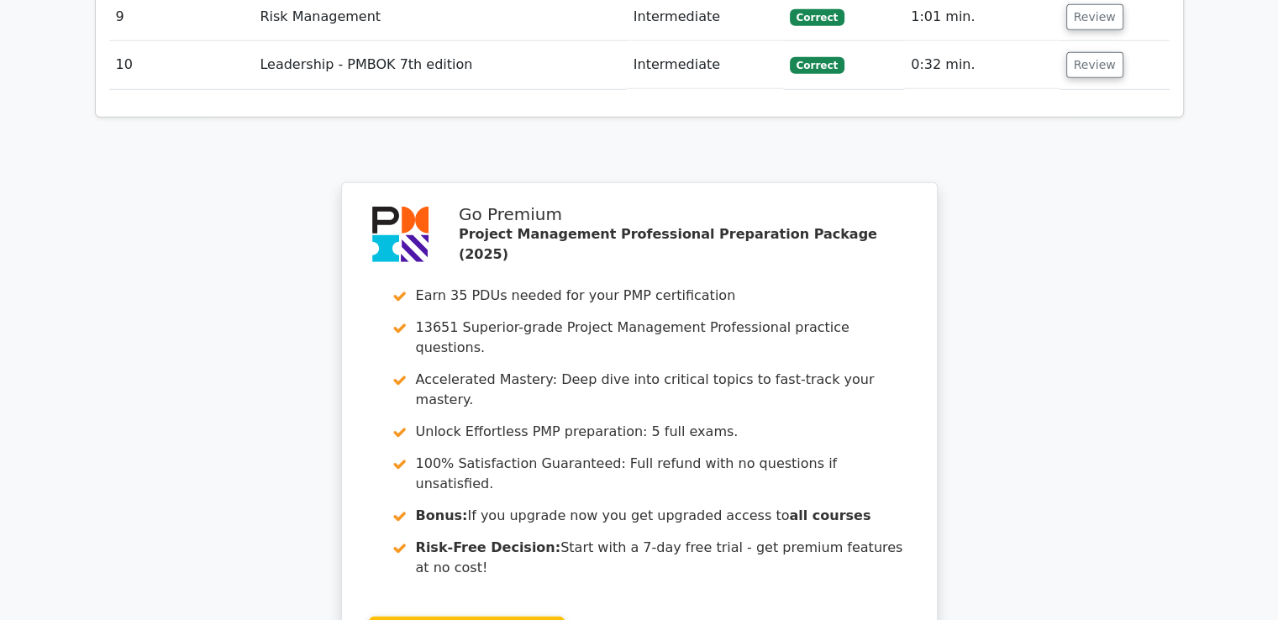
scroll to position [4961, 0]
